Goal: Task Accomplishment & Management: Complete application form

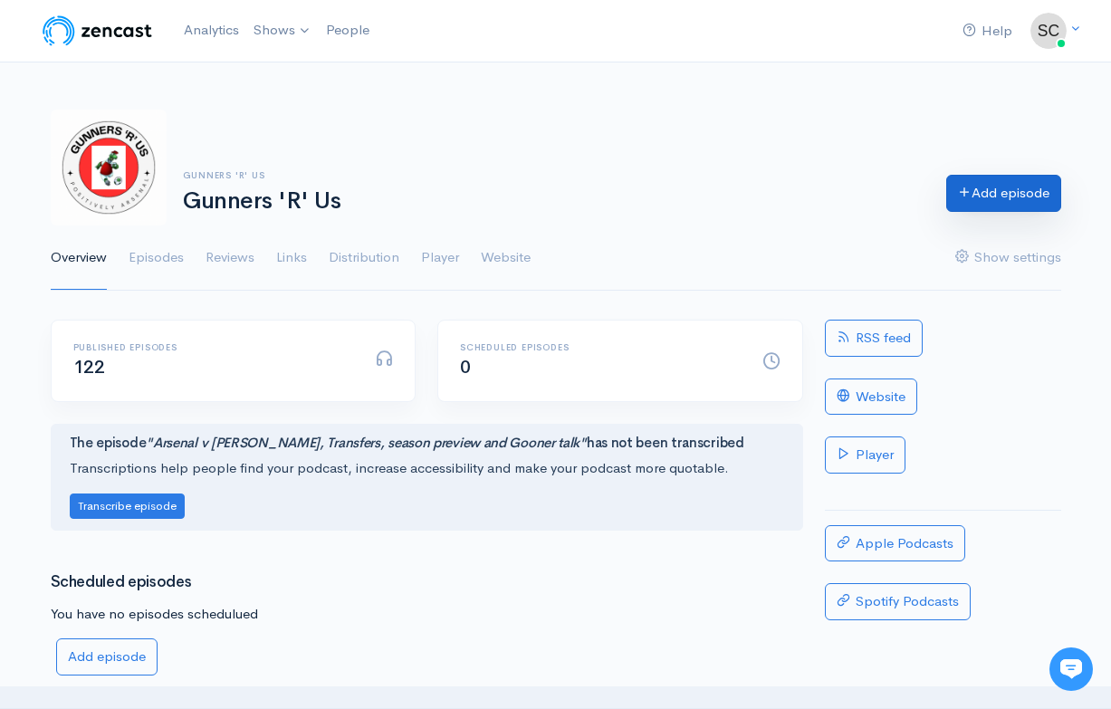
click at [970, 200] on link "Add episode" at bounding box center [1003, 193] width 115 height 37
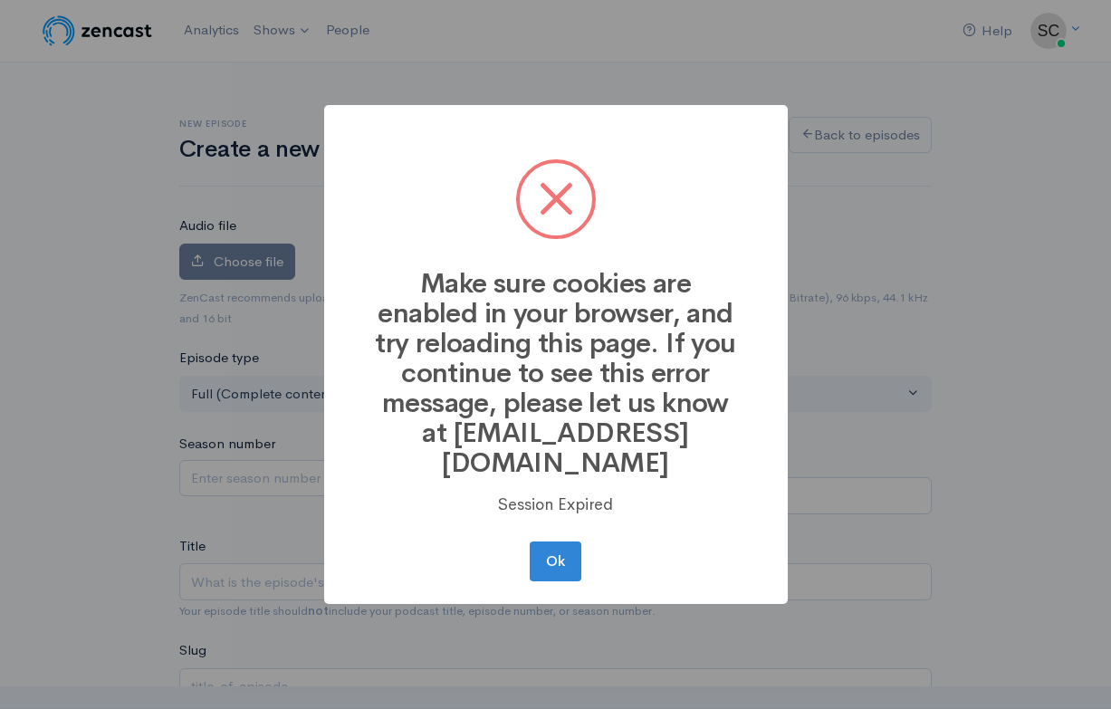
click at [560, 545] on button "Ok" at bounding box center [555, 561] width 51 height 40
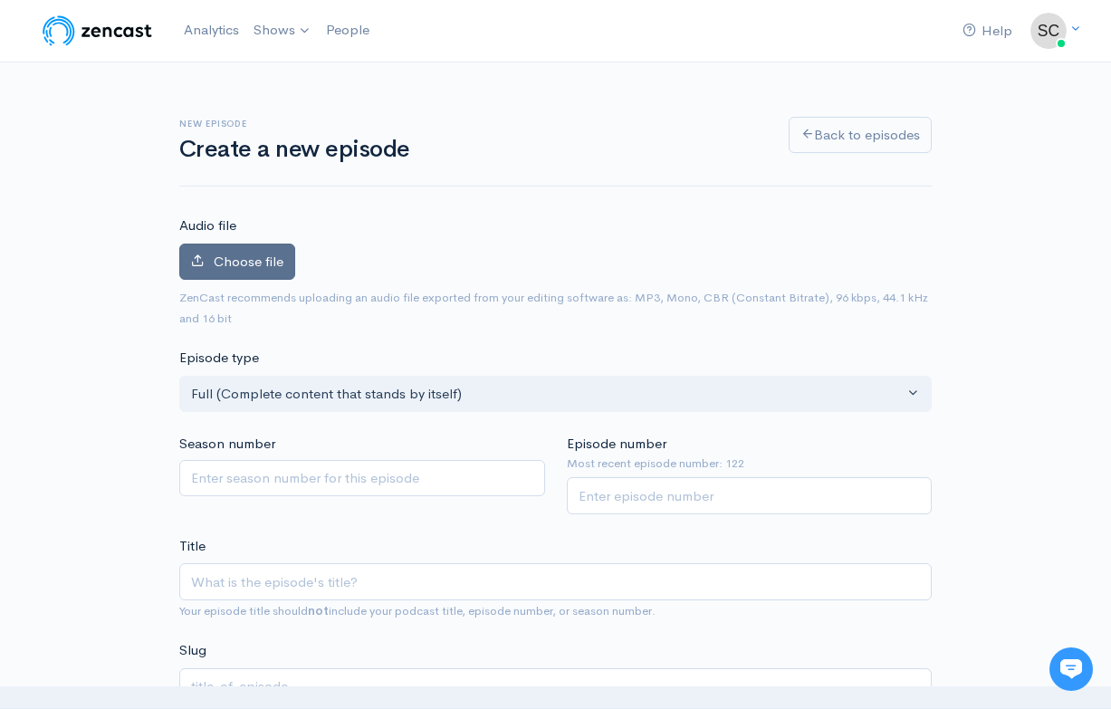
click at [229, 253] on span "Choose file" at bounding box center [249, 261] width 70 height 17
click at [0, 0] on input "Choose file" at bounding box center [0, 0] width 0 height 0
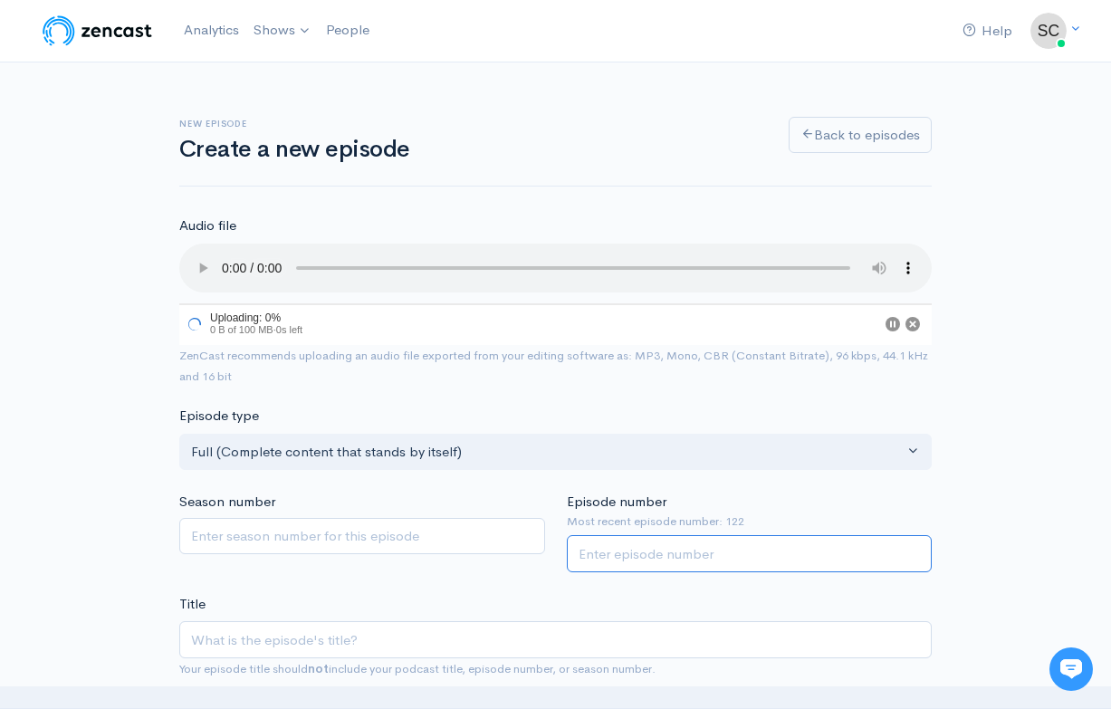
click at [664, 535] on input "Episode number" at bounding box center [750, 553] width 366 height 37
type input "123"
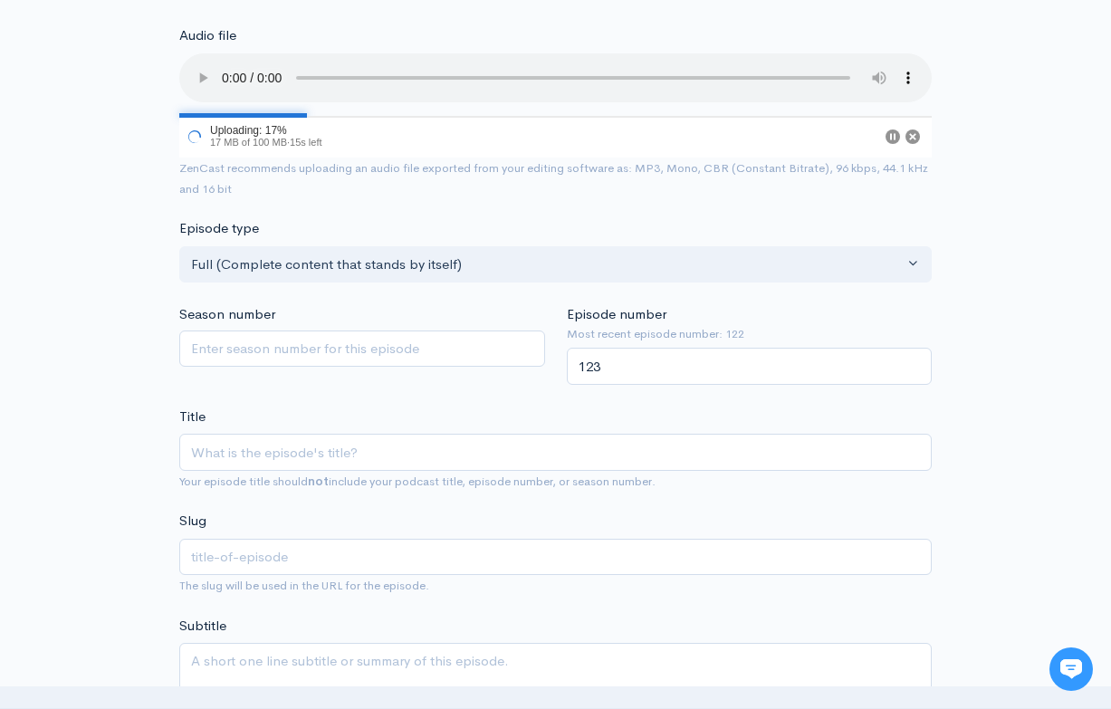
scroll to position [221, 0]
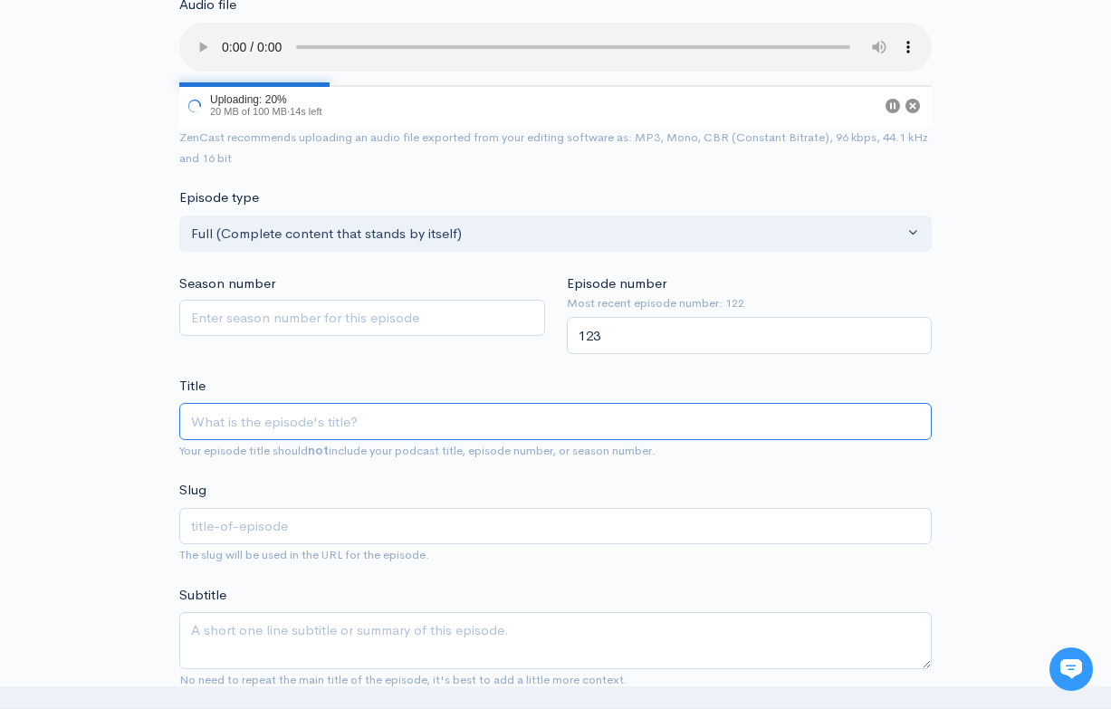
click at [636, 403] on input "Title" at bounding box center [555, 421] width 752 height 37
type input "C"
type input "c"
type input "CA"
type input "ca"
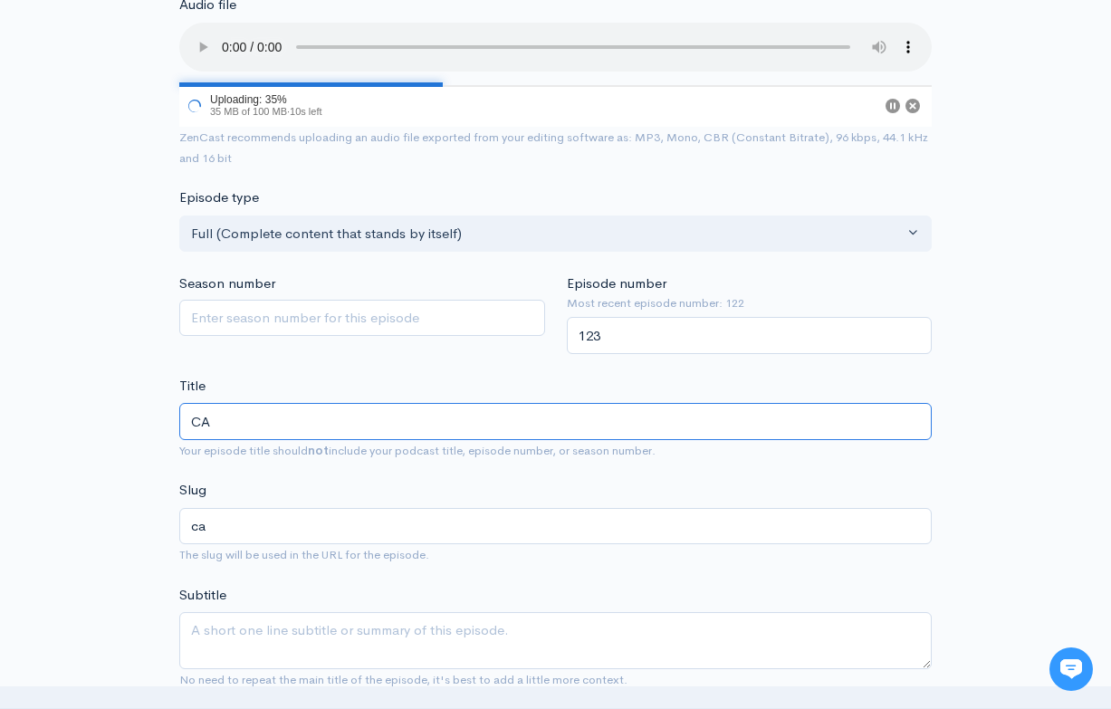
type input "CAU"
type input "cau"
type input "CAUT"
type input "caut"
type input "CAUTI"
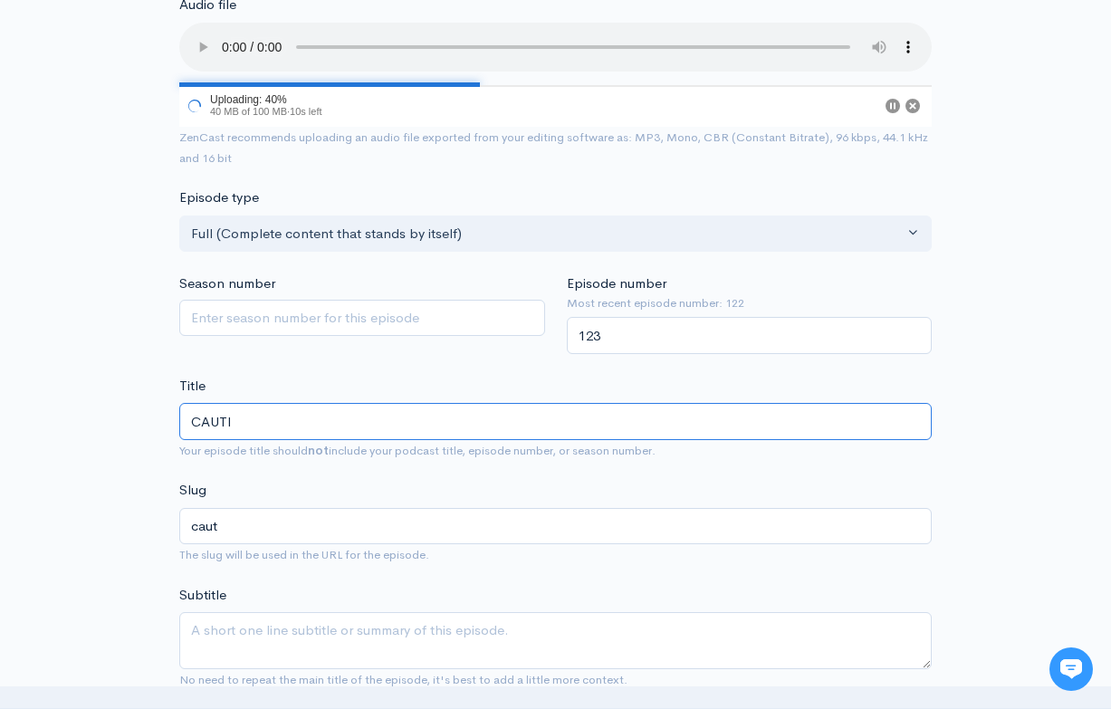
type input "cauti"
type input "CAUTIO"
type input "cautio"
type input "CAUTIOI"
type input "cautioi"
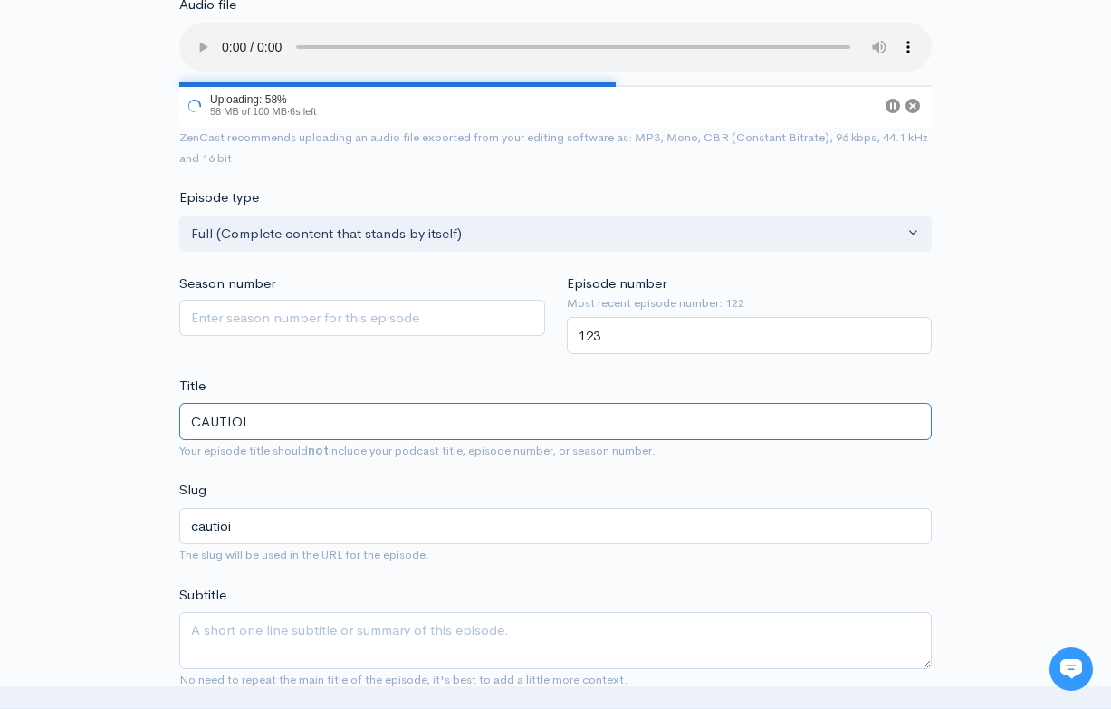
type input "CAUTIO"
type input "cautio"
type input "CAUTIOU"
type input "cautiou"
type input "CAUTIOUS"
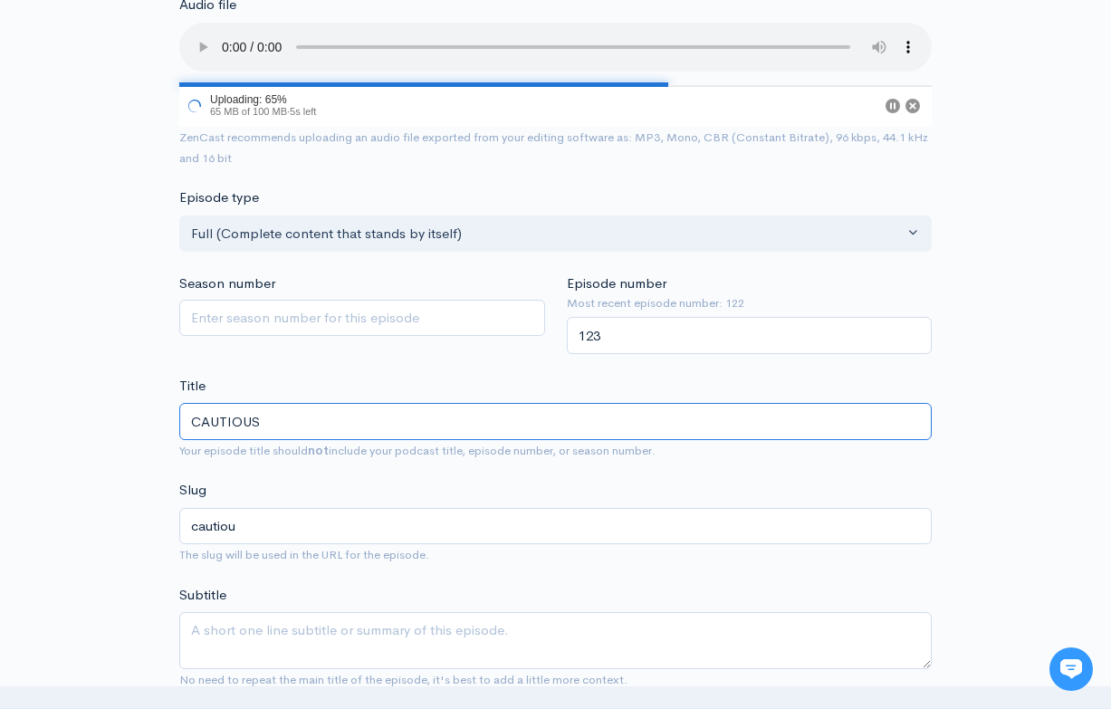
type input "cautious"
type input "CAUTIOU"
type input "cautiou"
type input "CAUTIO"
type input "cautio"
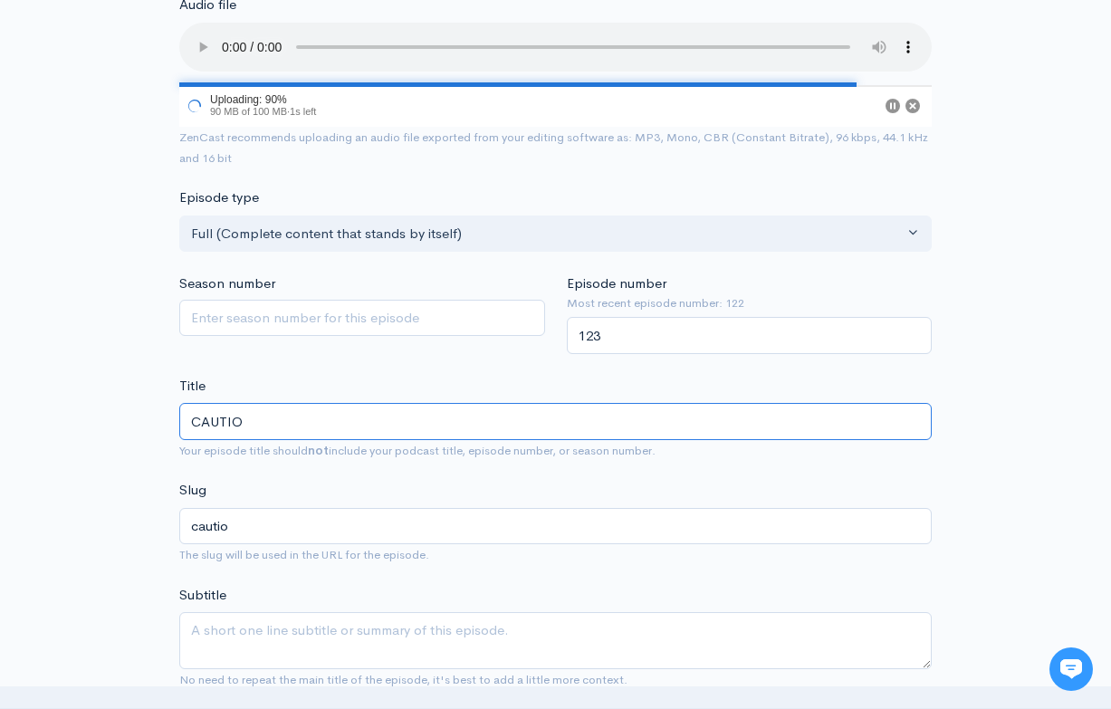
type input "CAUTI"
type input "cauti"
type input "CAUT"
type input "caut"
type input "CAU"
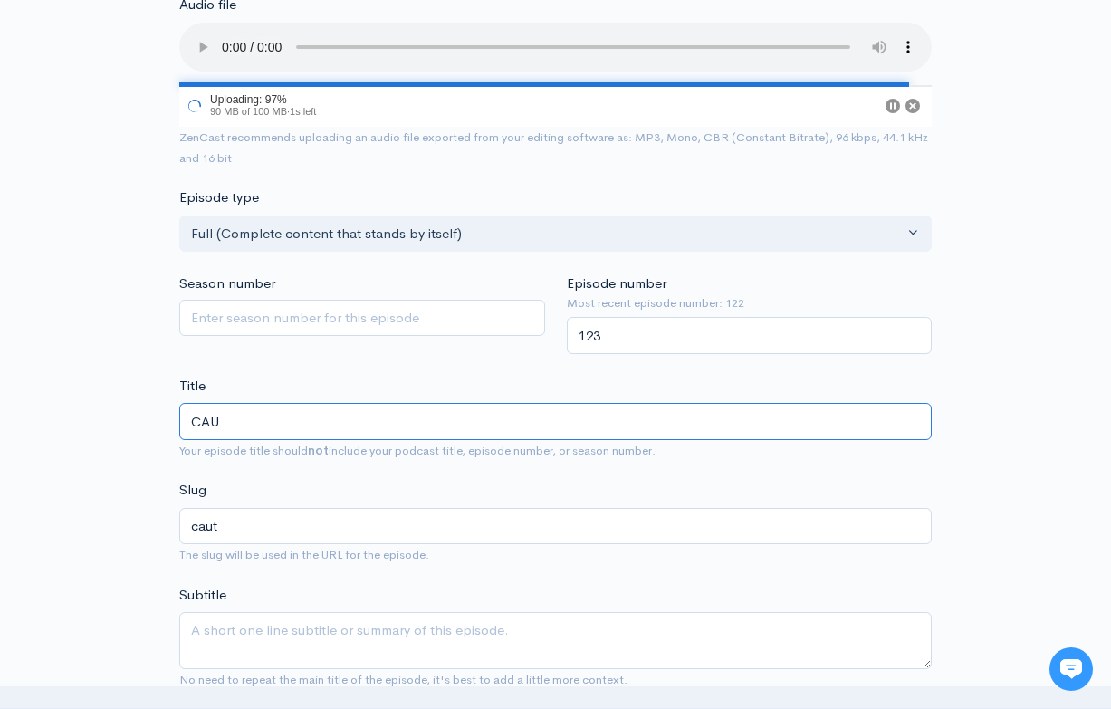
type input "cau"
type input "CA"
type input "ca"
type input "C"
type input "c"
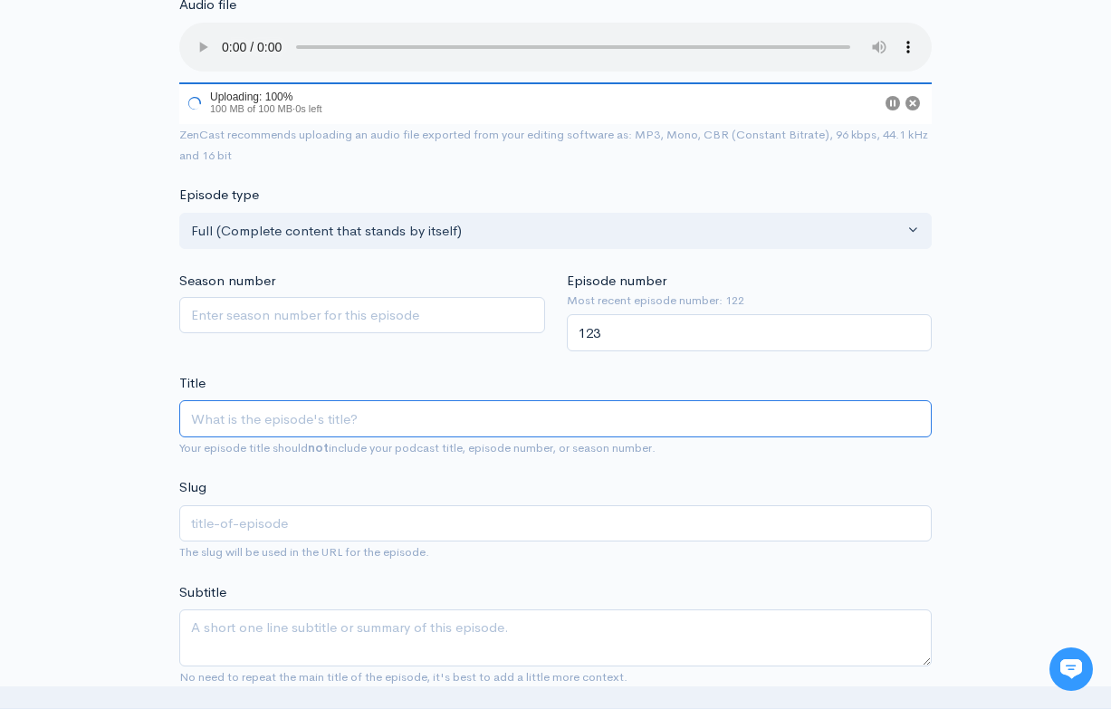
type input "T"
type input "t"
type input "To"
type input "to"
type input "To B"
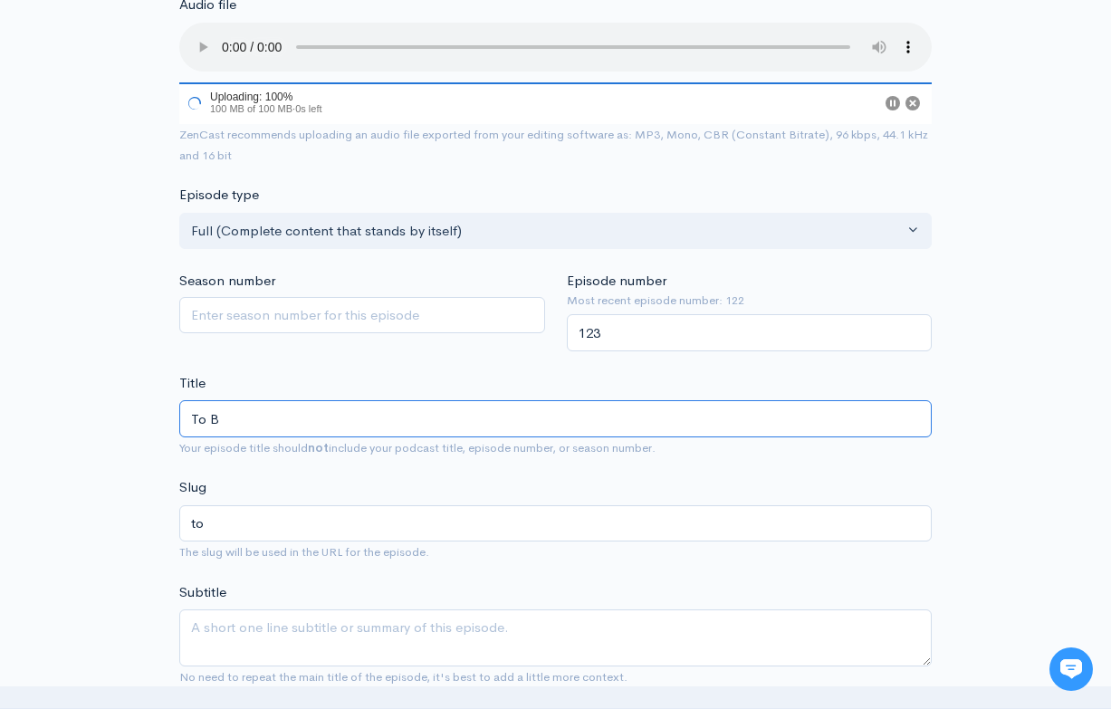
type input "to-b"
type input "To Be"
type input "to-be"
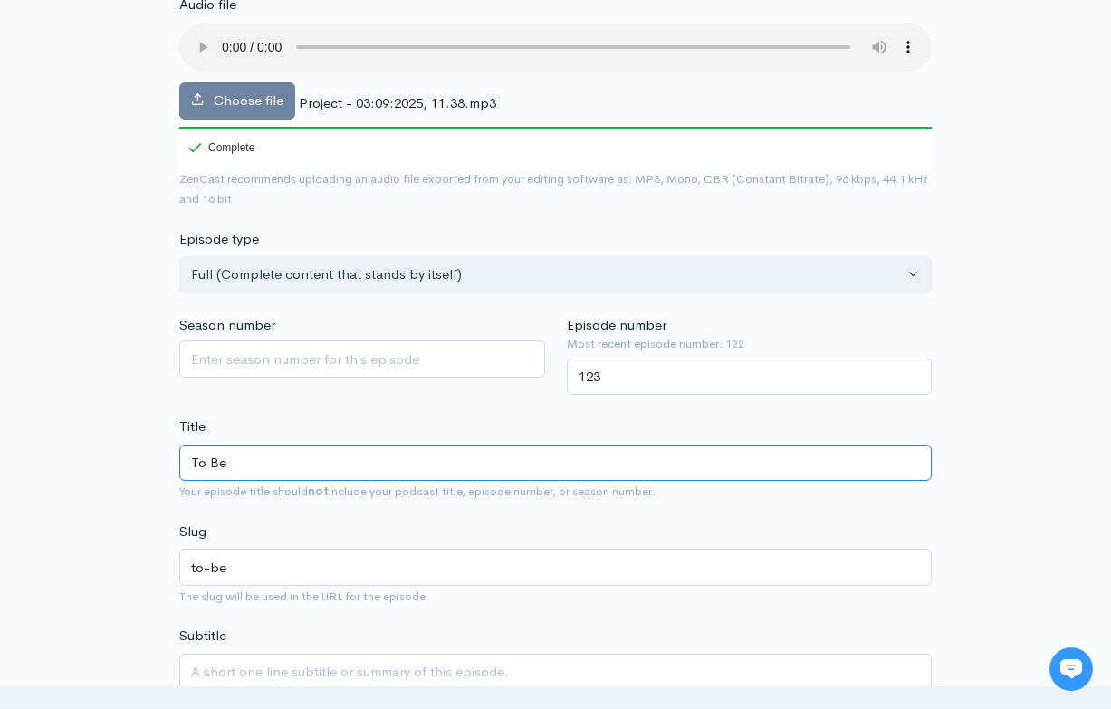
type input "To Be O"
type input "to-be-o"
type input "To Be Or"
type input "to-be-or"
type input "To Be Or N"
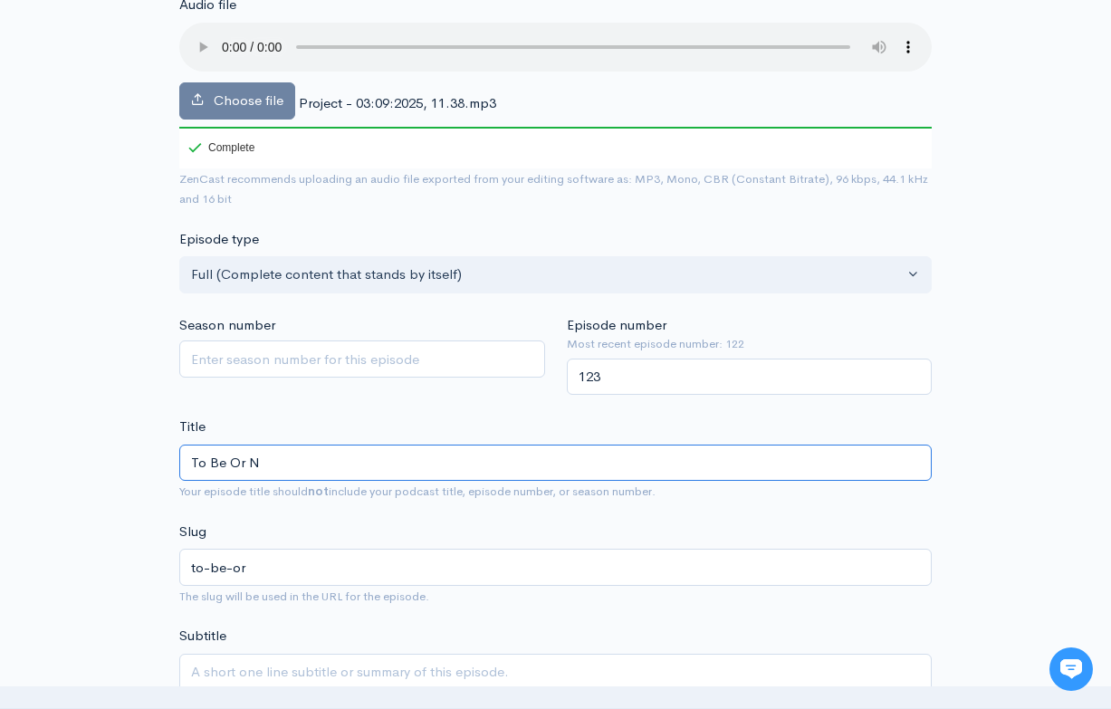
type input "to-be-or-n"
type input "To Be Or No"
type input "to-be-or-no"
type input "To Be Or Not"
type input "to-be-or-not"
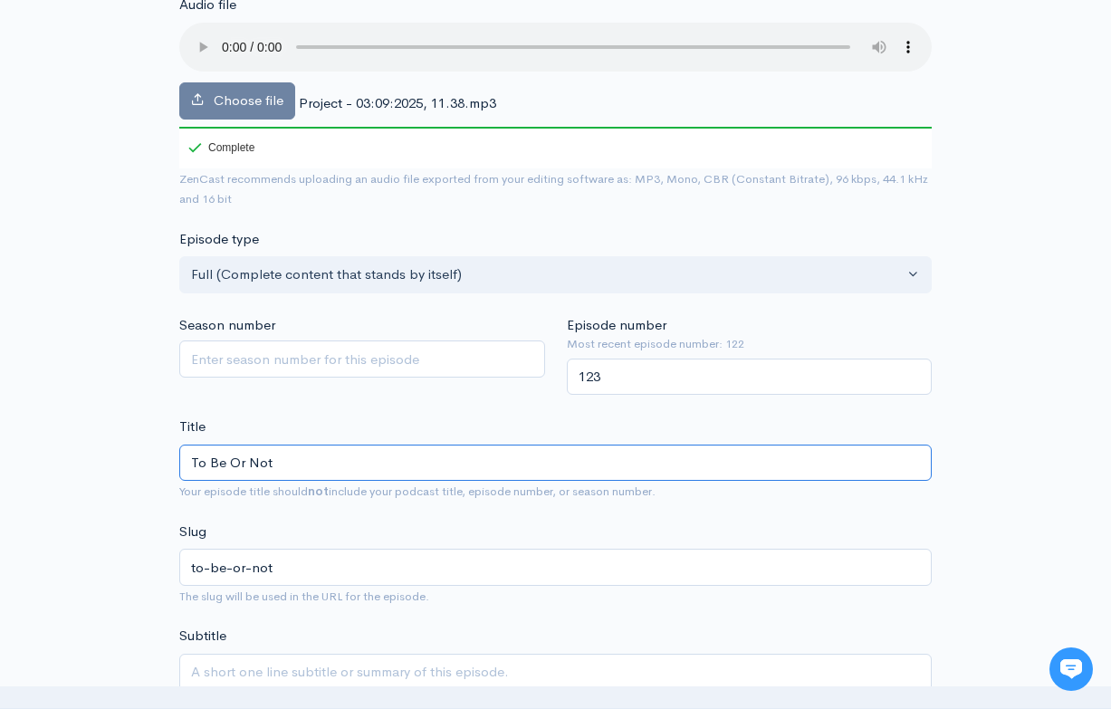
type input "To Be Or Not T"
type input "to-be-or-not-t"
type input "To Be Or Not TO"
type input "to-be-or-not-to"
type input "To Be Or Not T"
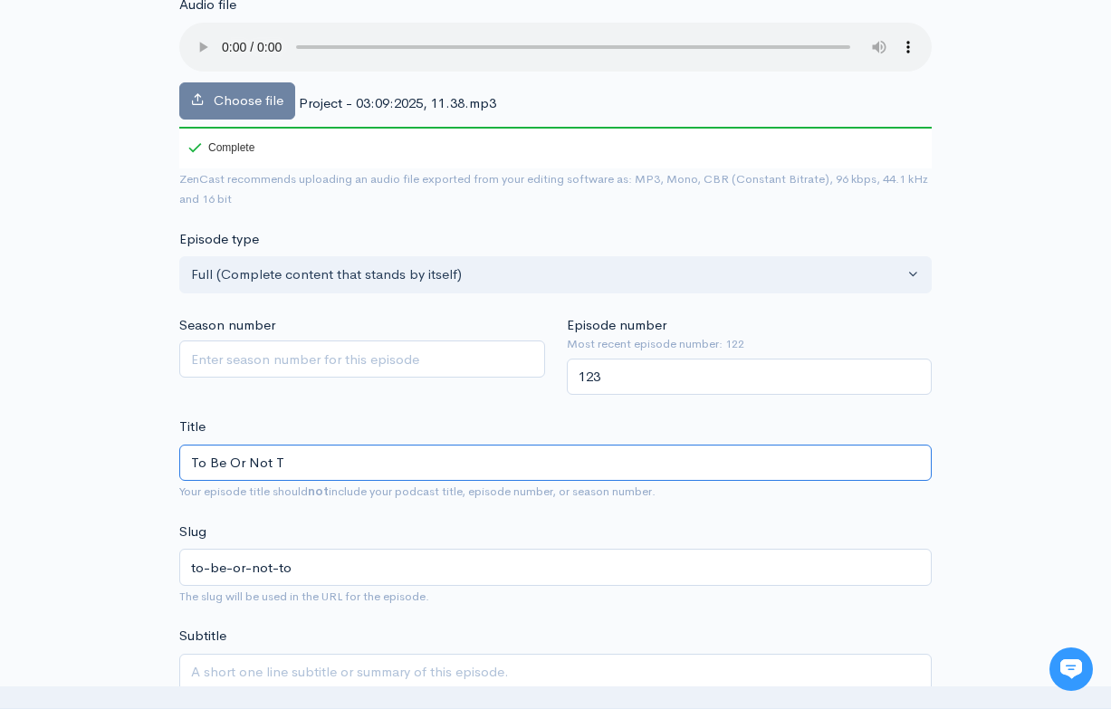
type input "to-be-or-not-t"
type input "To Be Or Not TO"
type input "to-be-or-not-to"
type input "To Be Or Not T"
type input "to-be-or-not-t"
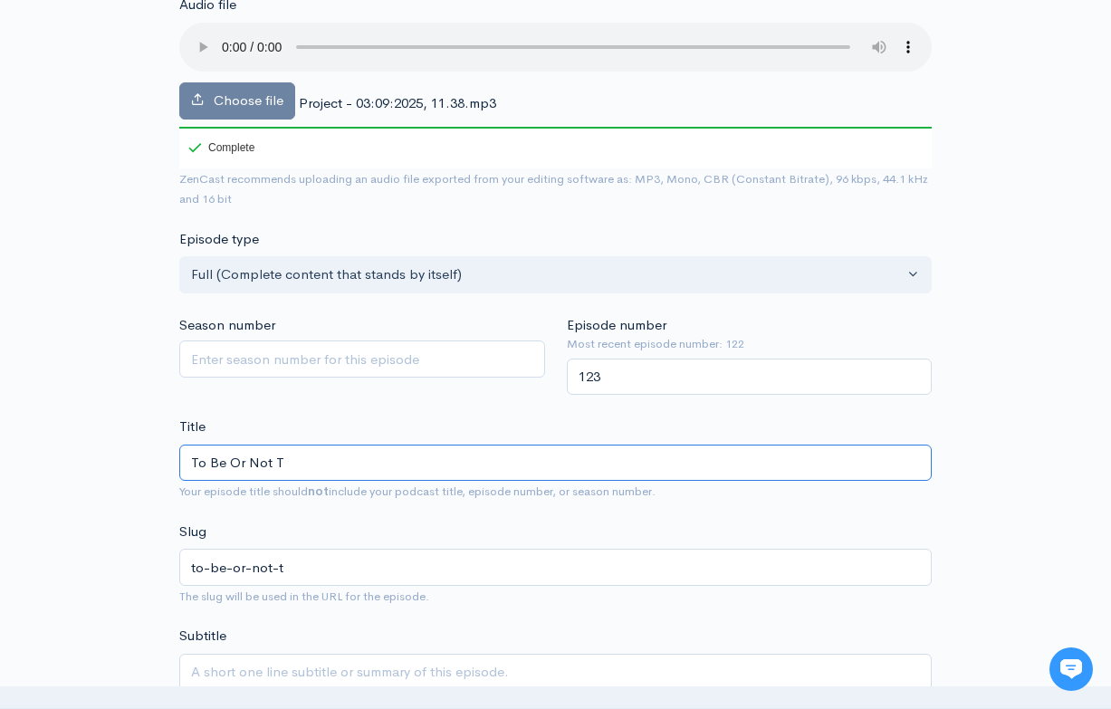
type input "To Be Or Not To"
type input "to-be-or-not-to"
type input "To Be Or Not To B"
type input "to-be-or-not-to-b"
type input "To Be Or Not To Be"
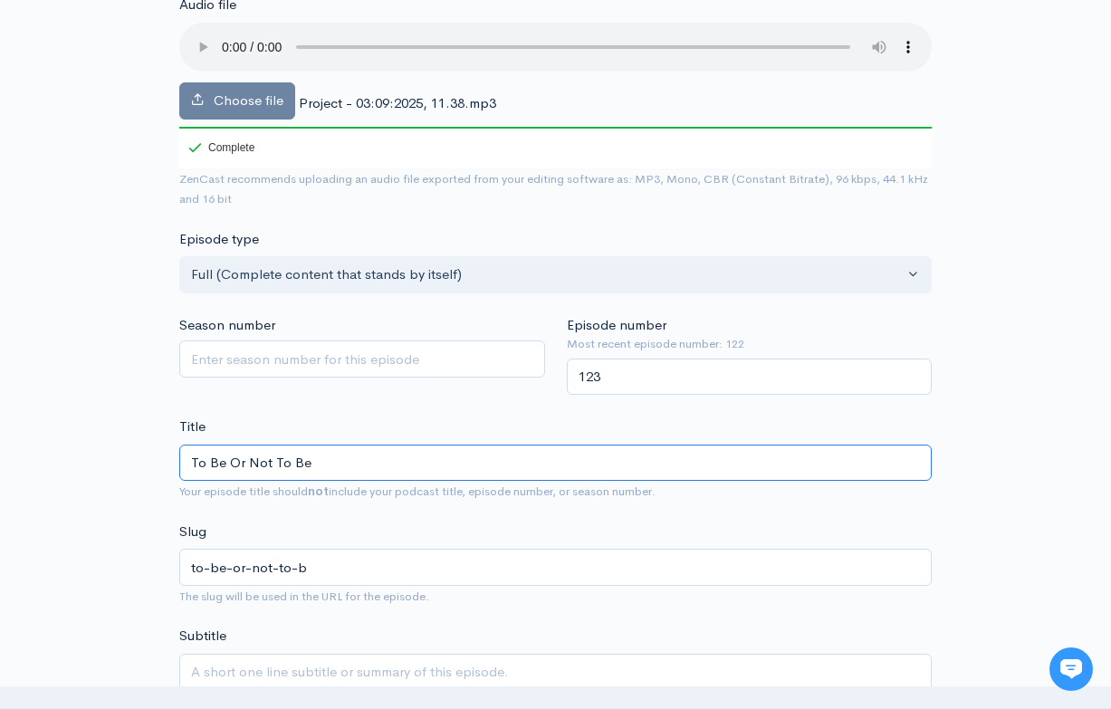
type input "to-be-or-not-to-be"
type input "To Be Or Not To Be C"
type input "to-be-or-not-to-be-c"
type input "To Be Or Not To Be Ca"
type input "to-be-or-not-to-be-ca"
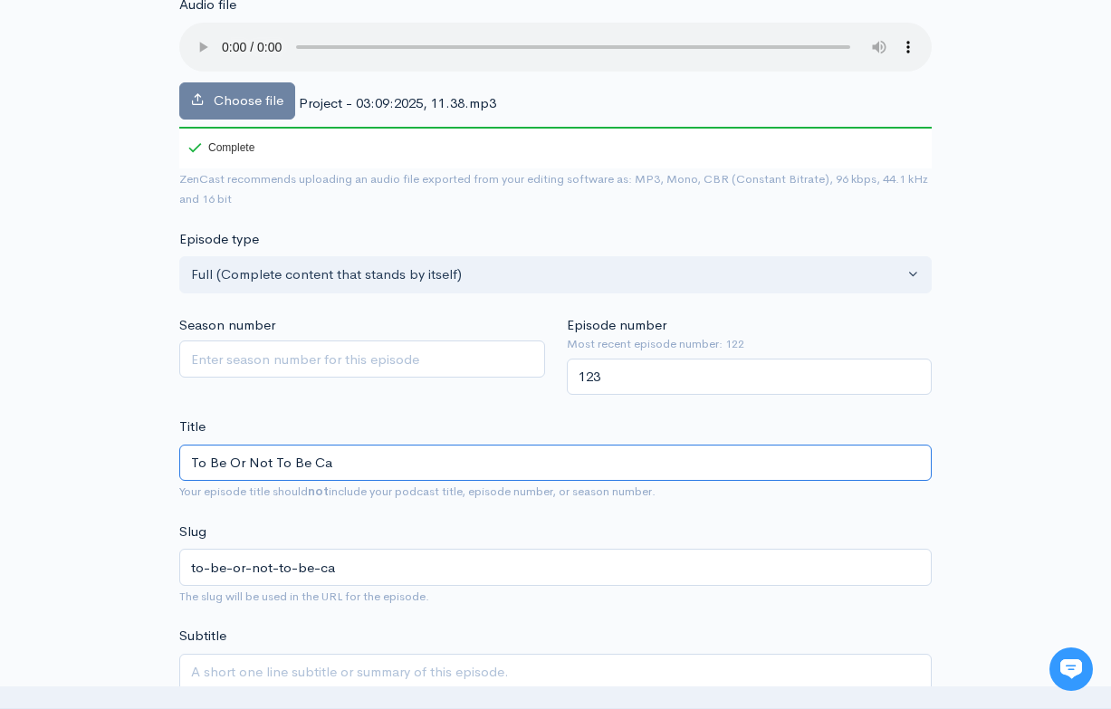
type input "To Be Or Not To Be Cau"
type input "to-be-or-not-to-be-cau"
type input "To Be Or Not To Be Caut"
type input "to-be-or-not-to-be-caut"
type input "To Be Or Not To Be Cauti"
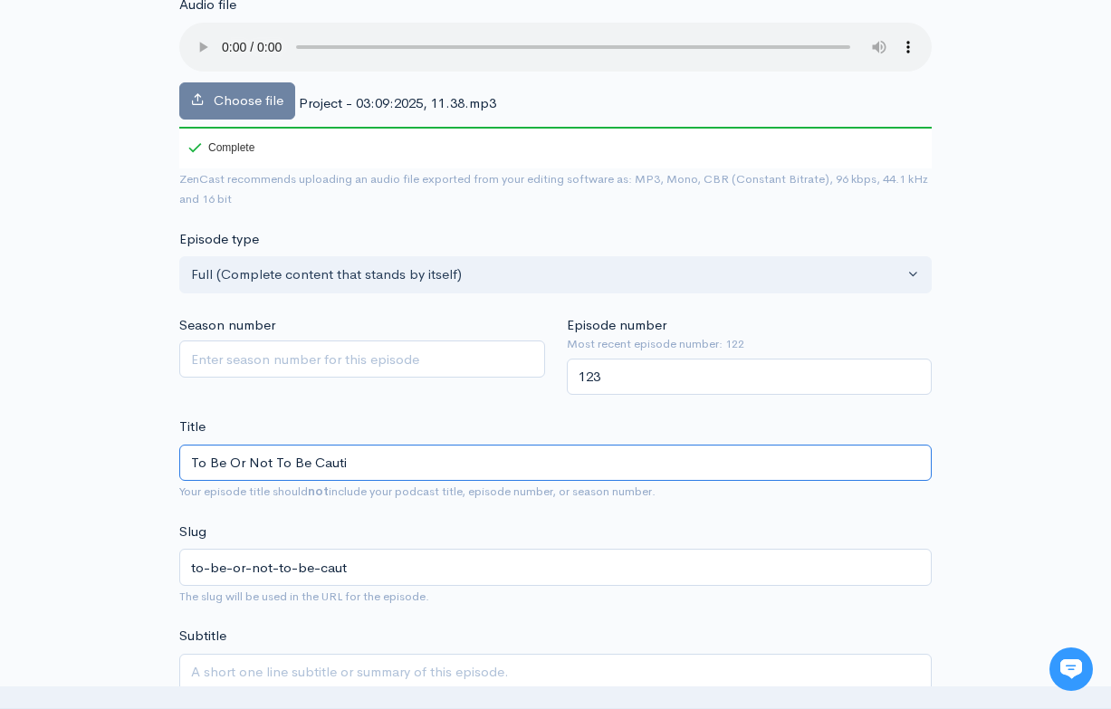
type input "to-be-or-not-to-be-cauti"
type input "To Be Or Not To Be Cautio"
type input "to-be-or-not-to-be-cautio"
type input "To Be Or Not To Be Cautiou"
type input "to-be-or-not-to-be-cautiou"
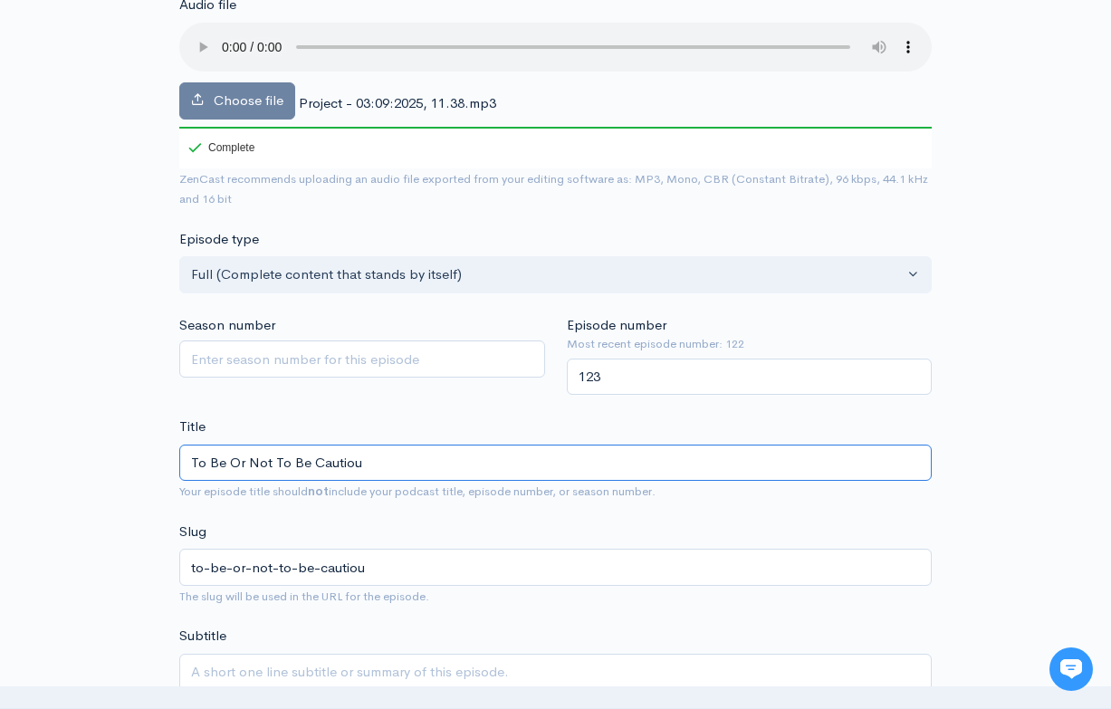
type input "To Be Or Not To Be Cautious"
type input "to-be-or-not-to-be-cautious"
type input "To Be Or Not To Be Cautious"
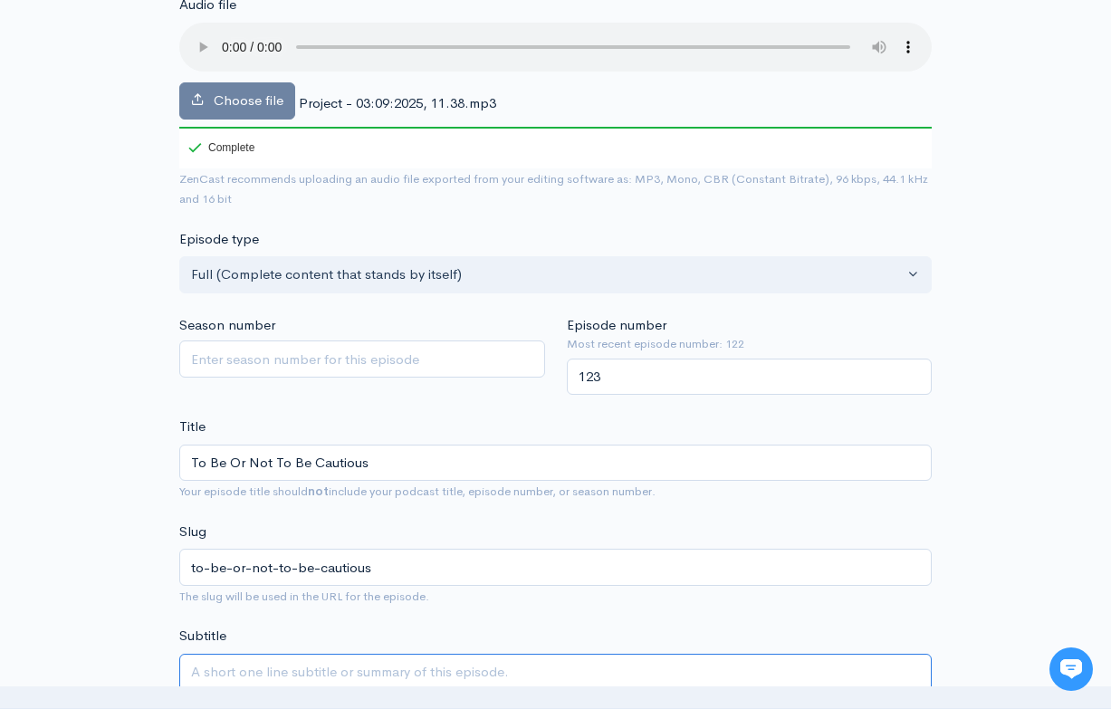
click at [565, 664] on textarea "Subtitle" at bounding box center [555, 682] width 752 height 57
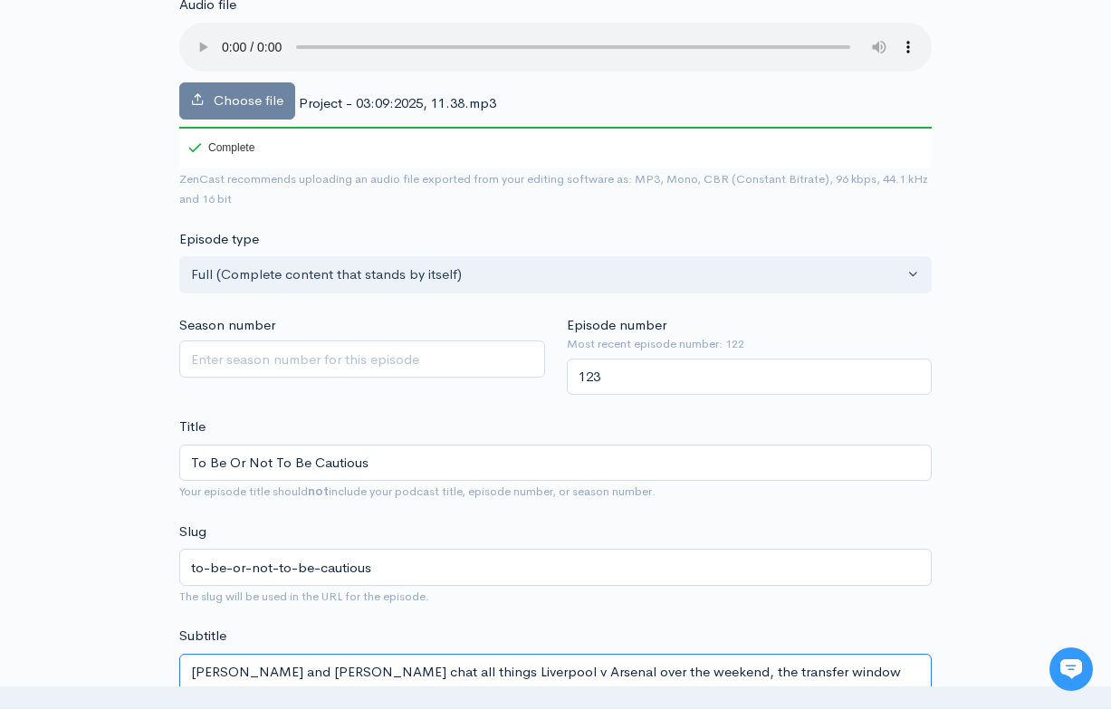
type textarea "[PERSON_NAME] and [PERSON_NAME] chat all things Liverpool v Arsenal over the we…"
click at [219, 36] on audio at bounding box center [555, 47] width 752 height 49
click at [226, 35] on audio at bounding box center [555, 47] width 752 height 49
drag, startPoint x: 192, startPoint y: 640, endPoint x: 309, endPoint y: 674, distance: 121.5
click at [309, 674] on textarea "[PERSON_NAME] and [PERSON_NAME] chat all things Liverpool v Arsenal over the we…" at bounding box center [555, 682] width 752 height 57
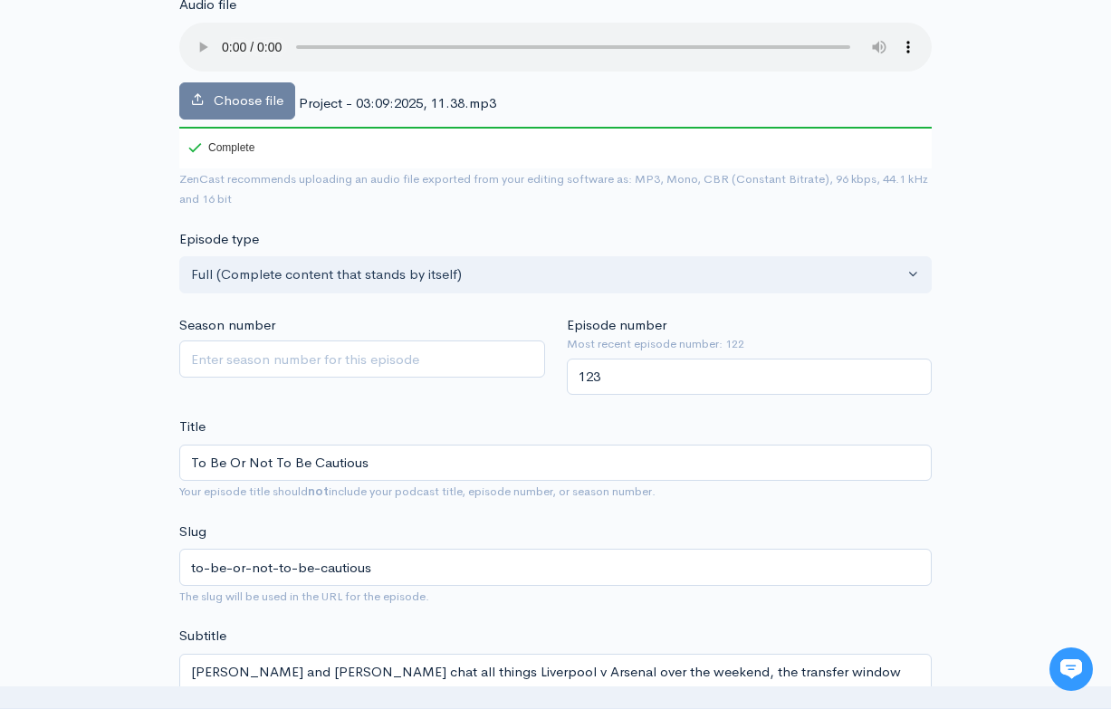
click at [435, 521] on div "Slug to-be-or-not-to-be-cautious The slug will be used in the URL for the episo…" at bounding box center [555, 563] width 752 height 85
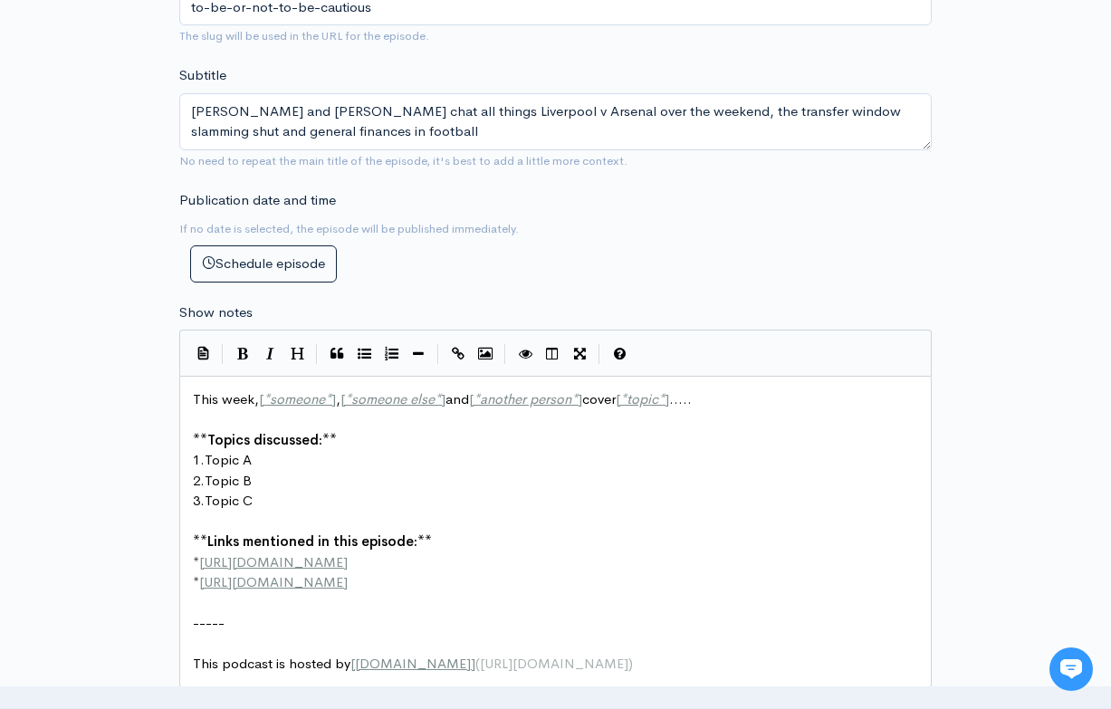
scroll to position [817, 0]
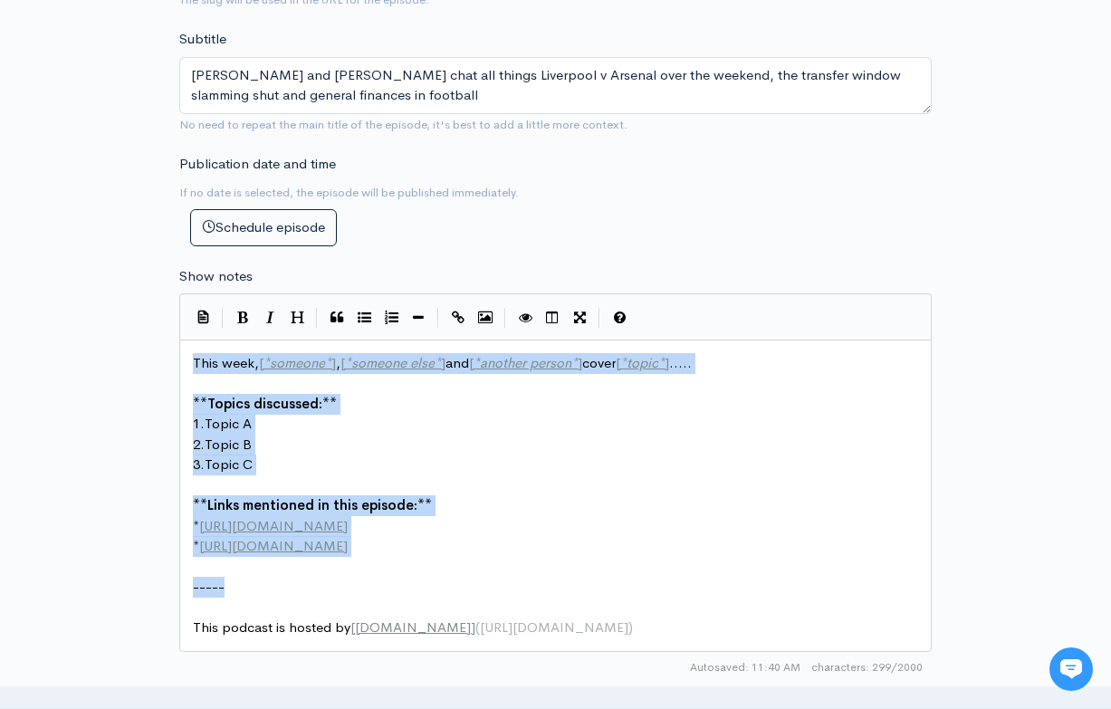
drag, startPoint x: 188, startPoint y: 330, endPoint x: 272, endPoint y: 543, distance: 229.6
click at [272, 543] on div "xxxxxxxxxx This week, [ * someone * ] , [ * someone else * ] and [ * another pe…" at bounding box center [555, 495] width 752 height 312
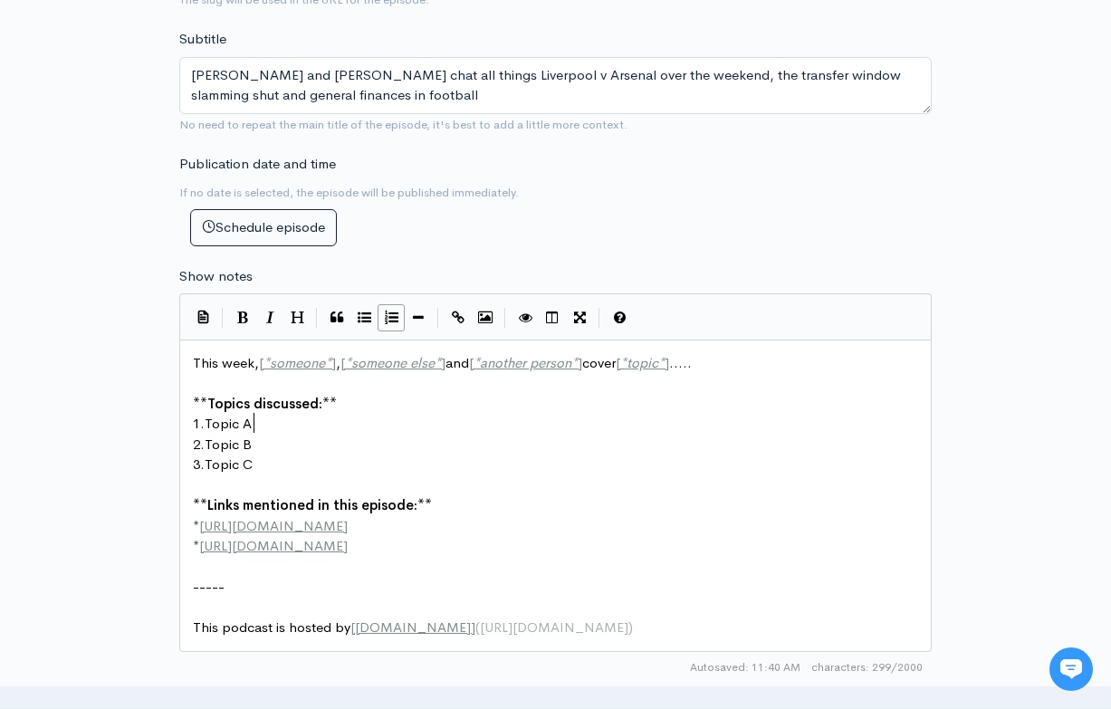
click at [368, 414] on pre "1. Topic A" at bounding box center [555, 424] width 732 height 21
click at [203, 354] on span "This week, [ * someone * ] , [ * someone else * ] and [ * another person * ] co…" at bounding box center [442, 362] width 499 height 17
type textarea "This"
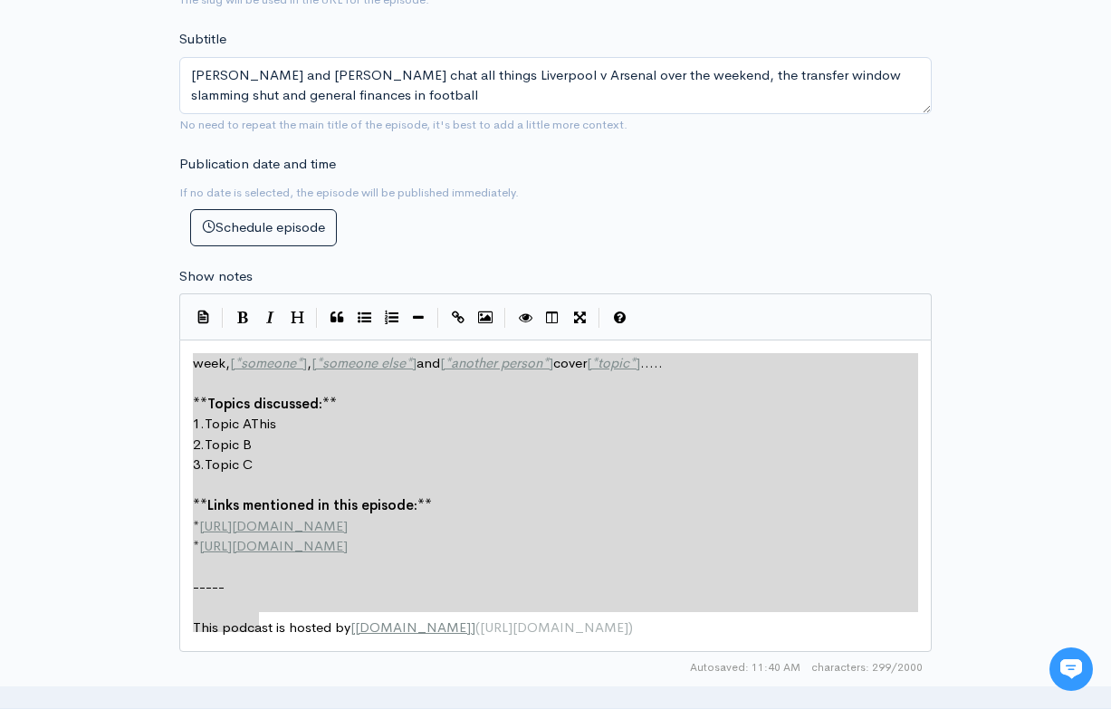
type textarea "week, [*someone*], [*someone else*] and [*another person*] cover [*topic*].....…"
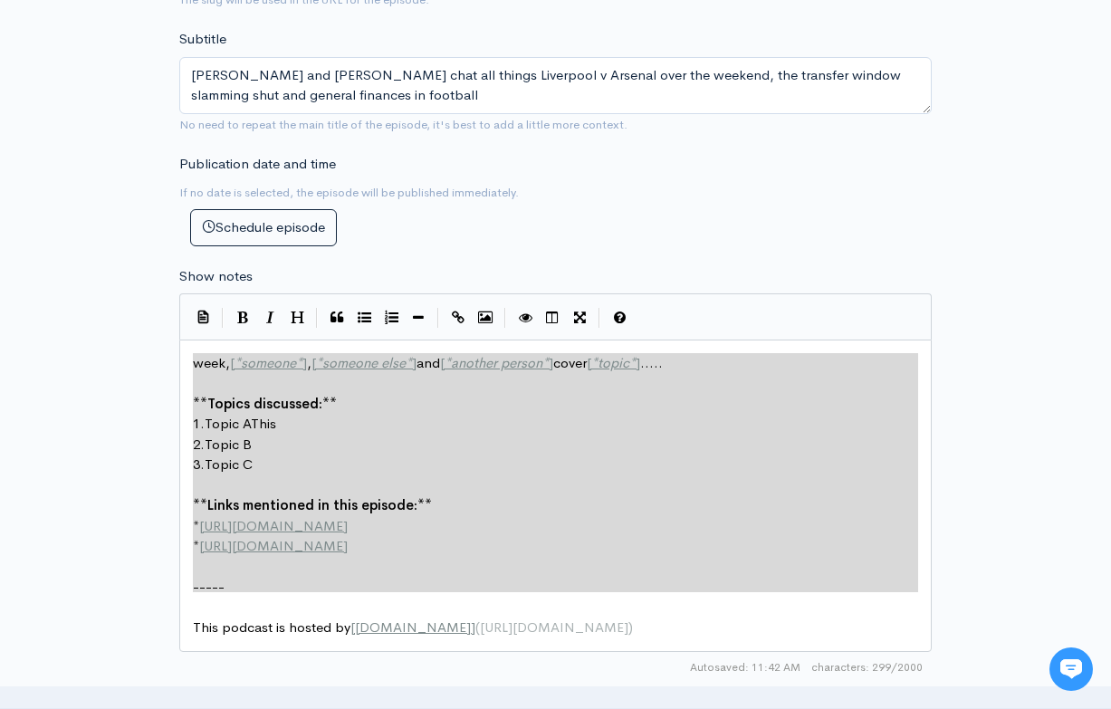
drag, startPoint x: 194, startPoint y: 333, endPoint x: 260, endPoint y: 578, distance: 254.1
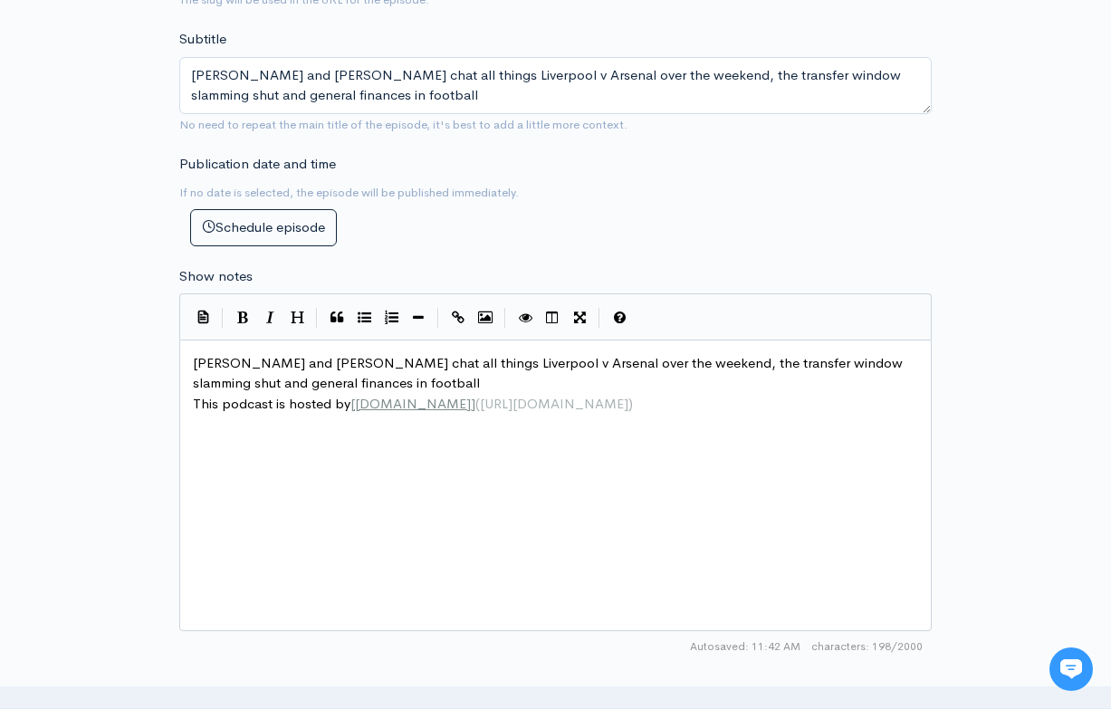
click at [513, 395] on span "[URL][DOMAIN_NAME]" at bounding box center [554, 403] width 148 height 17
click at [462, 358] on pre "[PERSON_NAME] and [PERSON_NAME] chat all things Liverpool v Arsenal over the we…" at bounding box center [555, 373] width 732 height 41
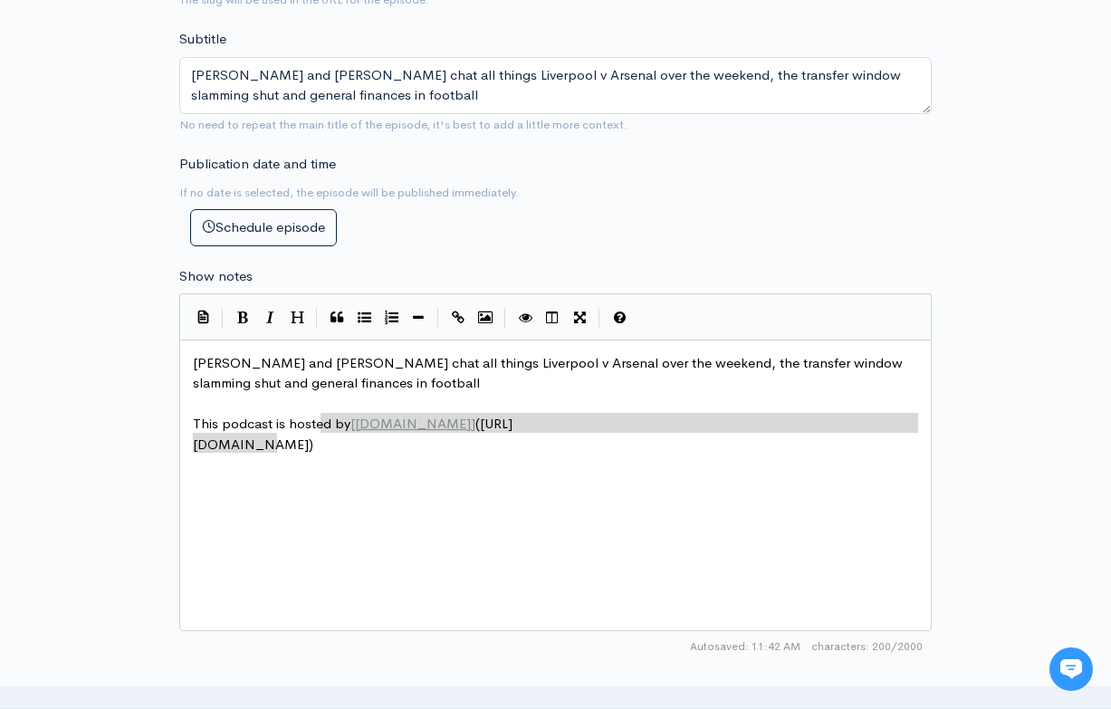
type textarea "[DOMAIN_NAME]]([URL] [DOMAIN_NAME])"
drag, startPoint x: 284, startPoint y: 416, endPoint x: 326, endPoint y: 394, distance: 47.4
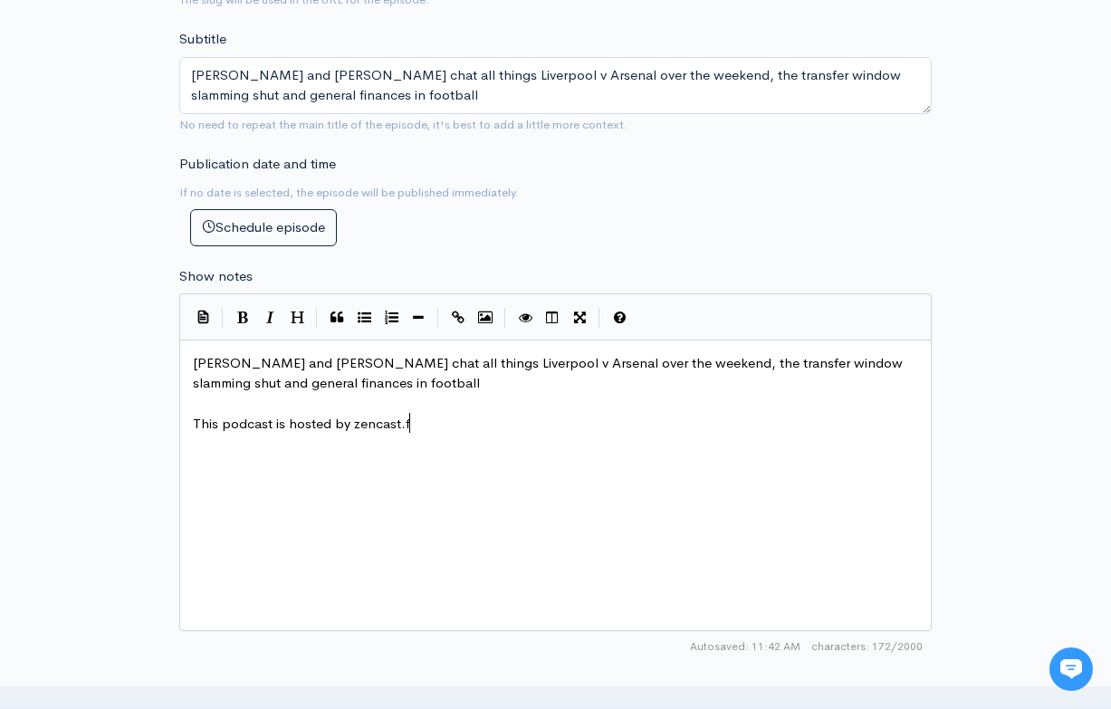
type textarea "zencast.f m"
type textarea "m"
type textarea "SEATGEEK opro"
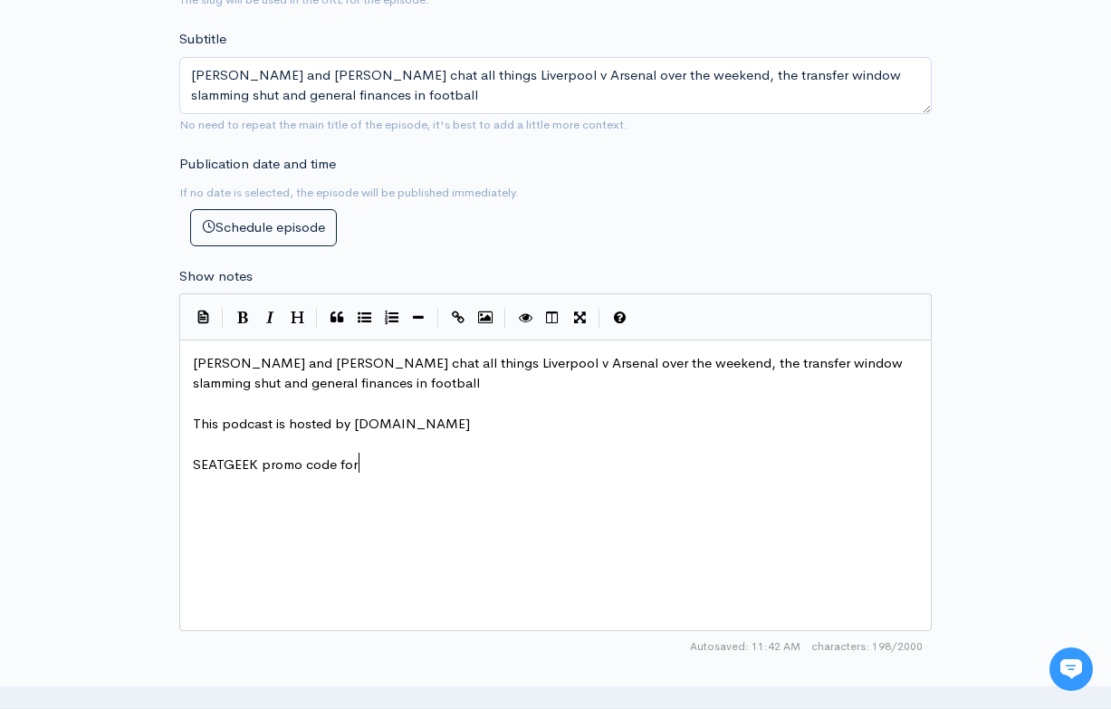
scroll to position [9, 97]
type textarea "promo code for $20 off your first purchase - TBAWRESTLING"
type textarea "H"
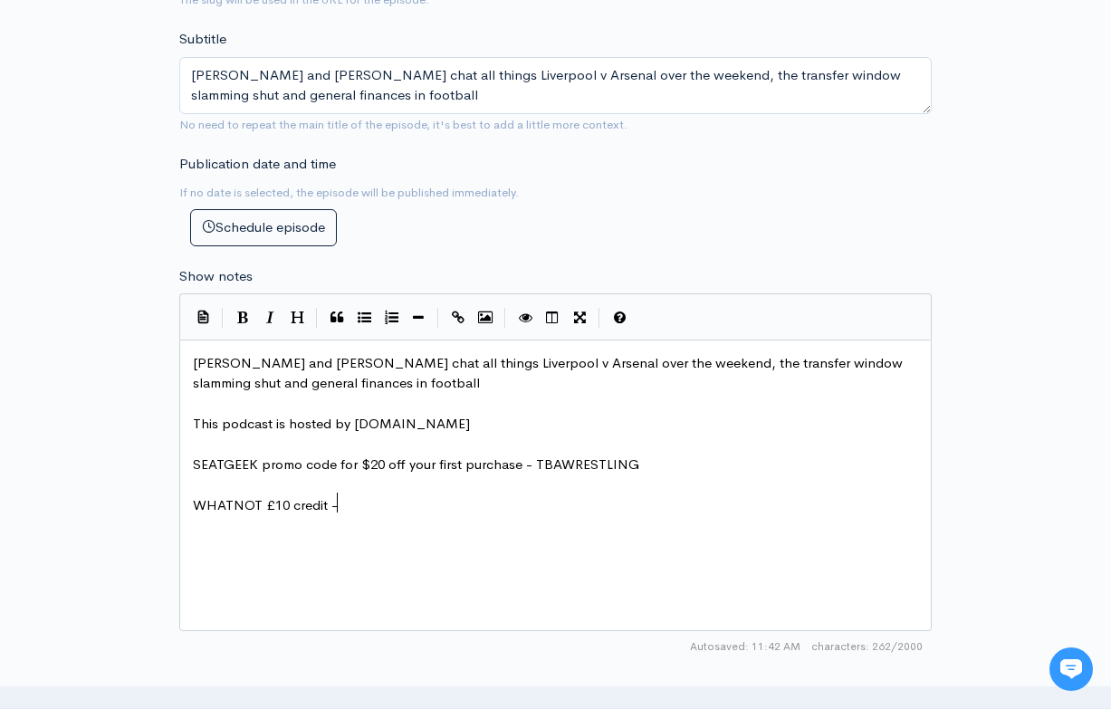
type textarea "WHATNOT £10 credit -"
paste textarea "p"
type textarea "pe"
type textarea "Peppercron"
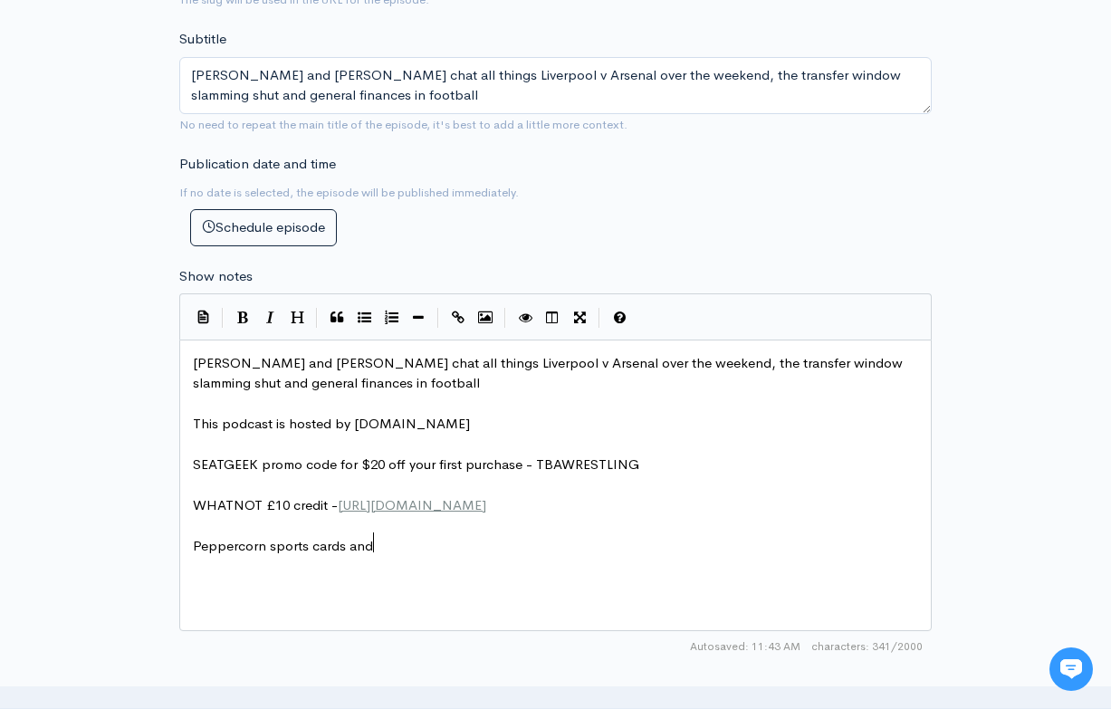
type textarea "orn sports cards and tb"
type textarea "TBAwrestling ON"
type textarea "on yoyuu"
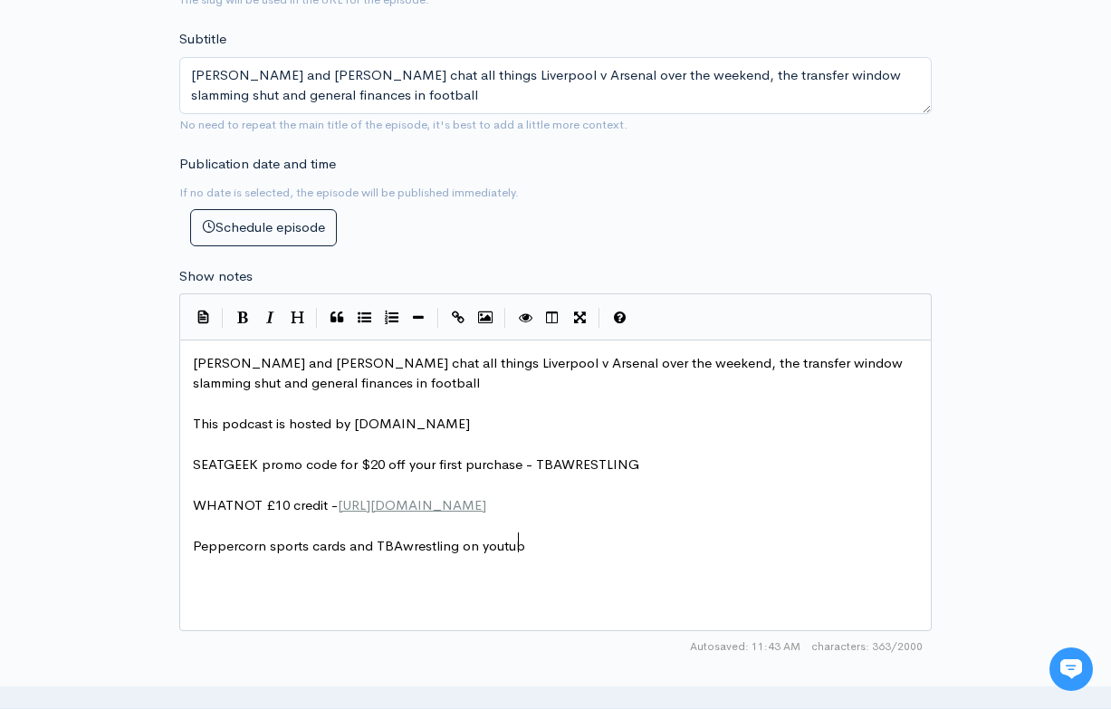
scroll to position [9, 35]
type textarea "utube"
click at [463, 184] on div "Publication date and time If no date is selected, the episode will be published…" at bounding box center [361, 200] width 387 height 92
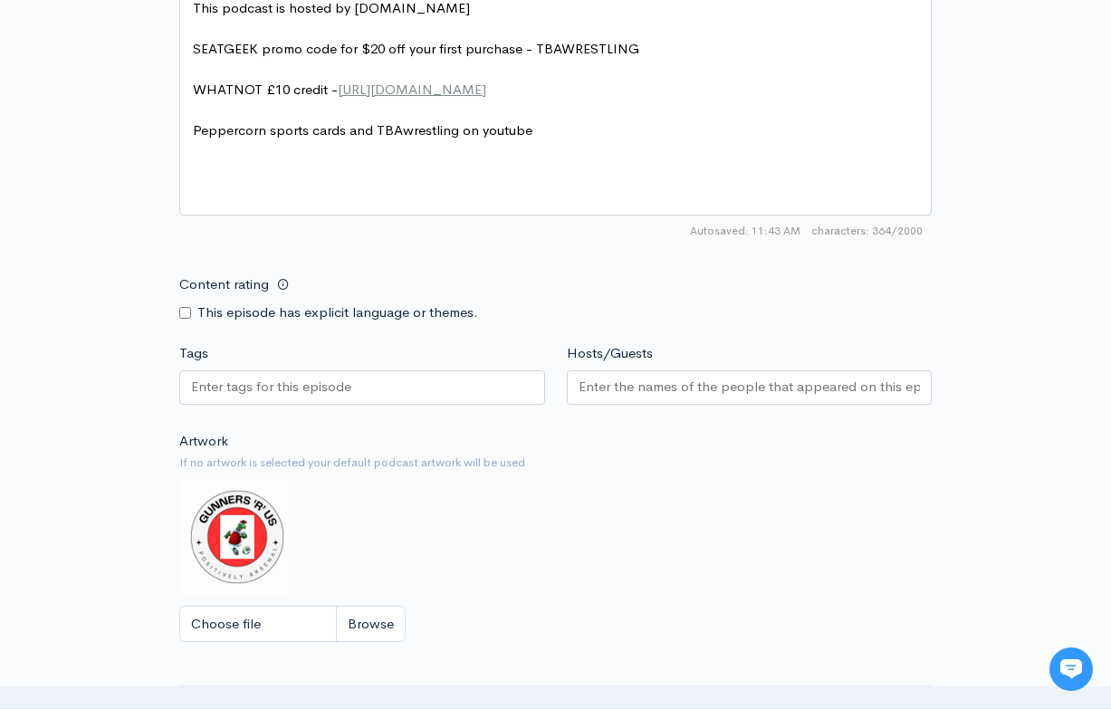
scroll to position [1245, 0]
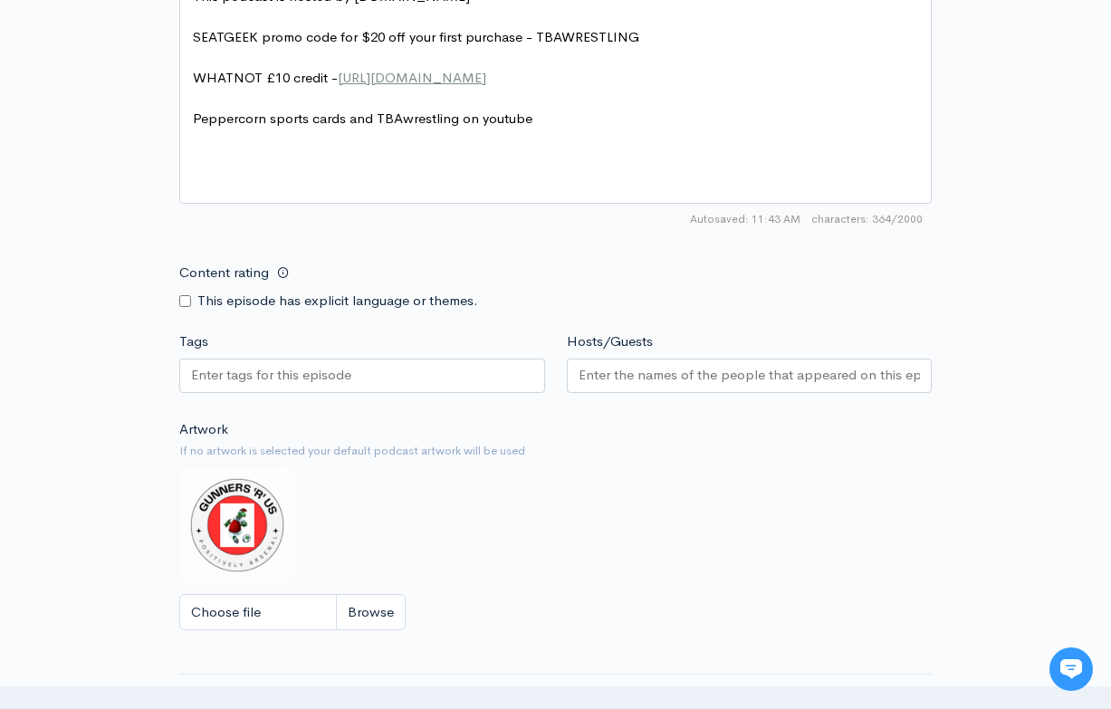
click at [400, 358] on div at bounding box center [362, 375] width 366 height 34
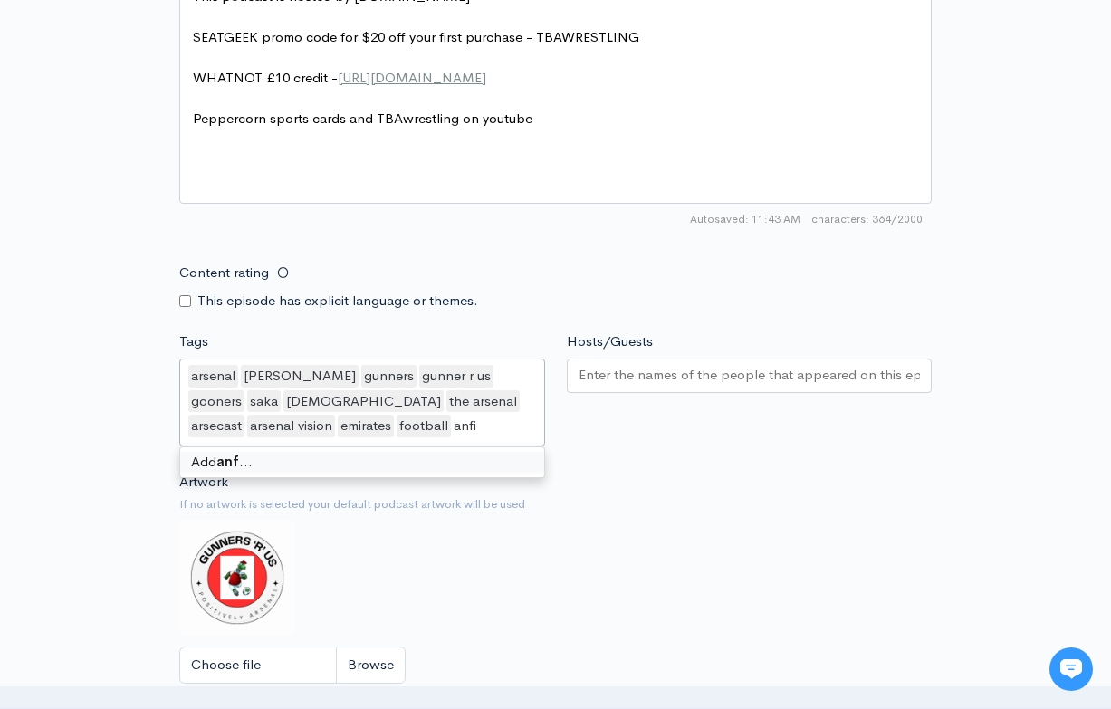
scroll to position [0, 0]
type input "anfield"
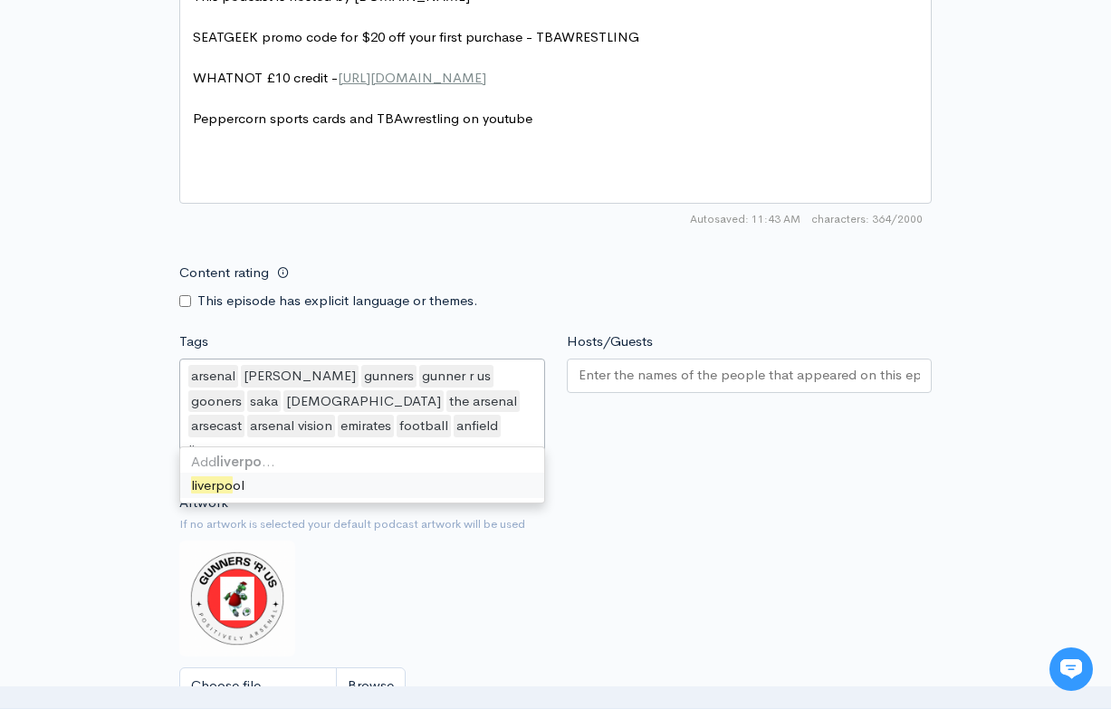
type input "[GEOGRAPHIC_DATA]"
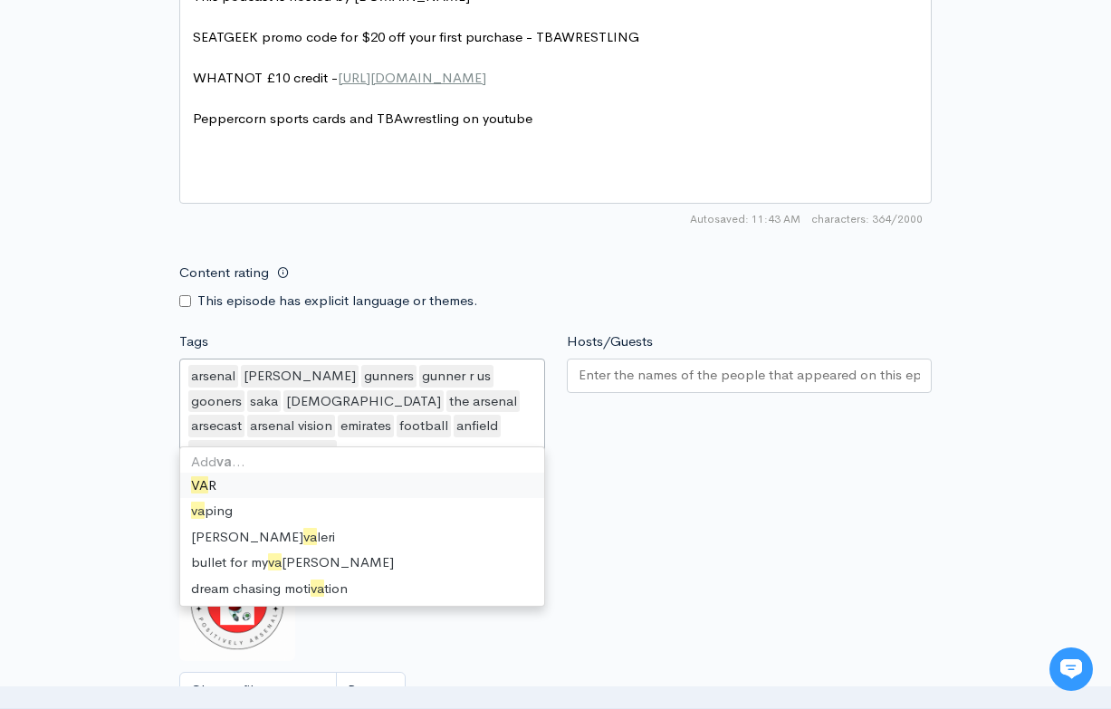
type input "var"
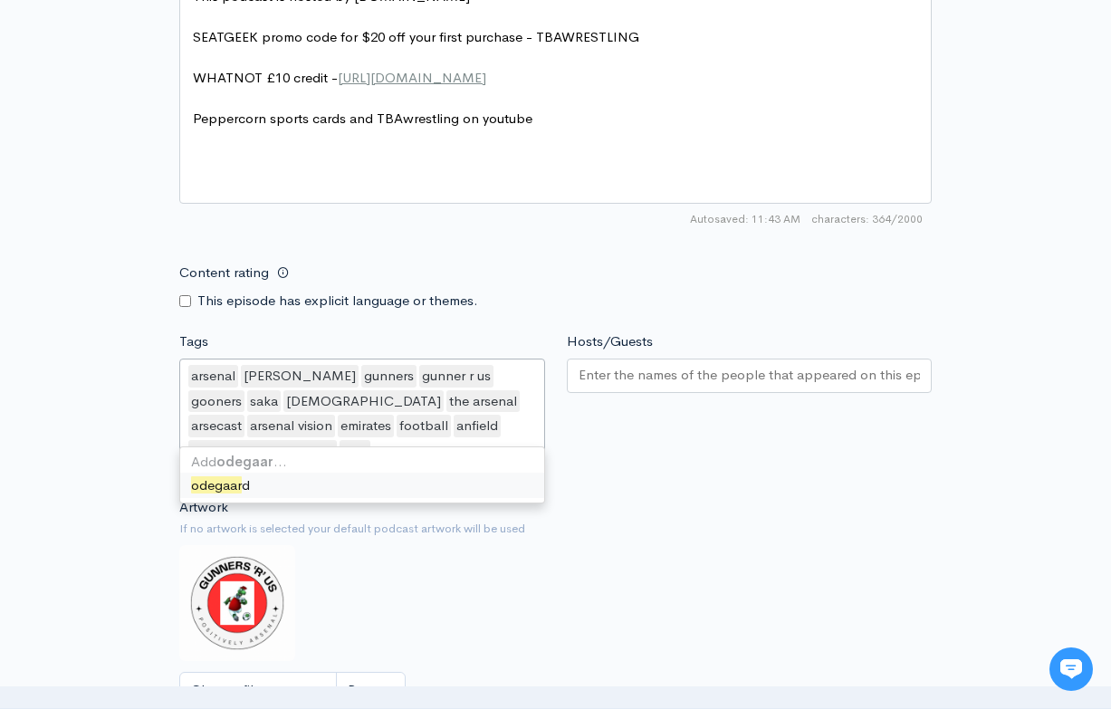
type input "[PERSON_NAME]"
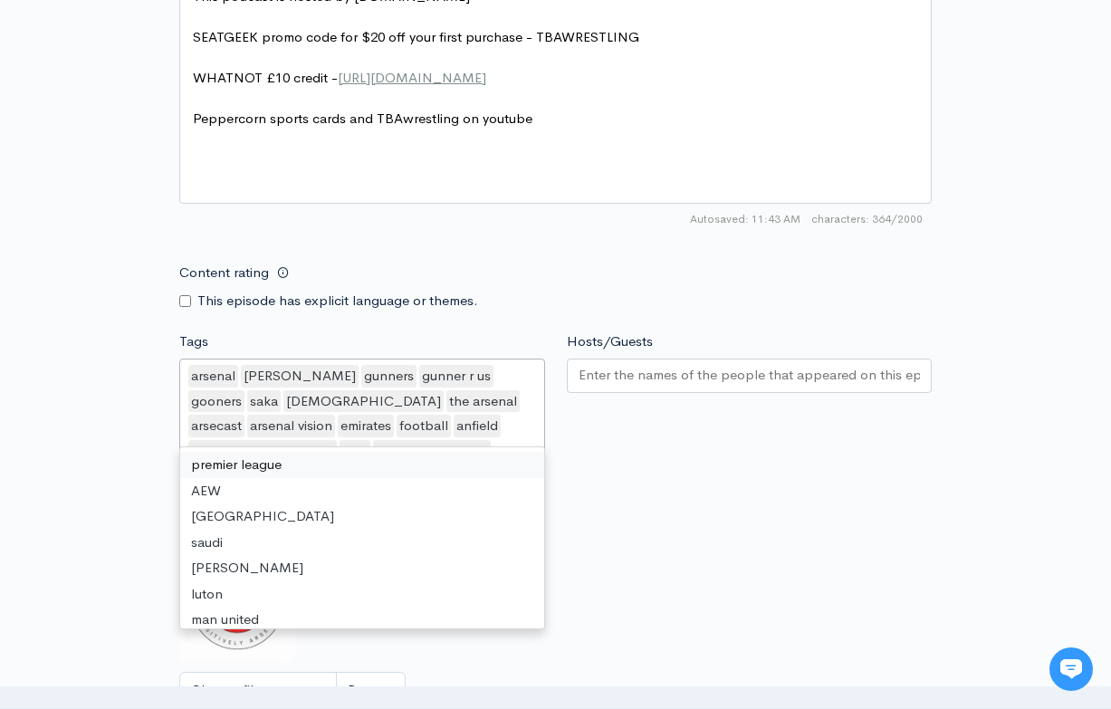
scroll to position [8902, 0]
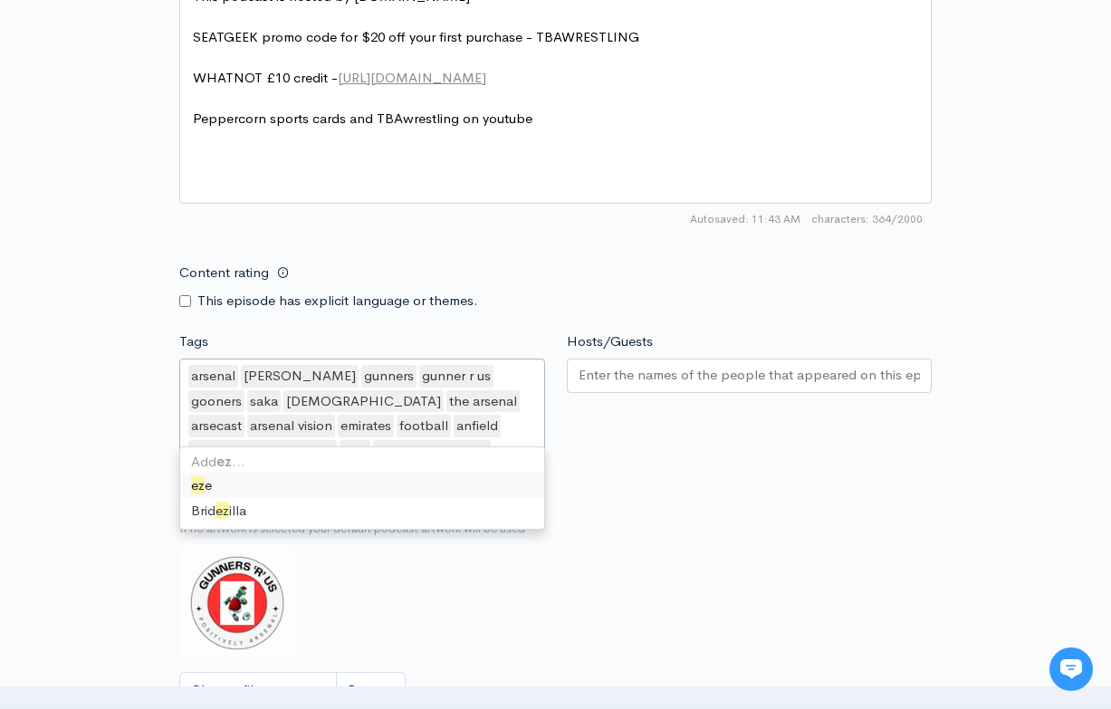
type input "eze"
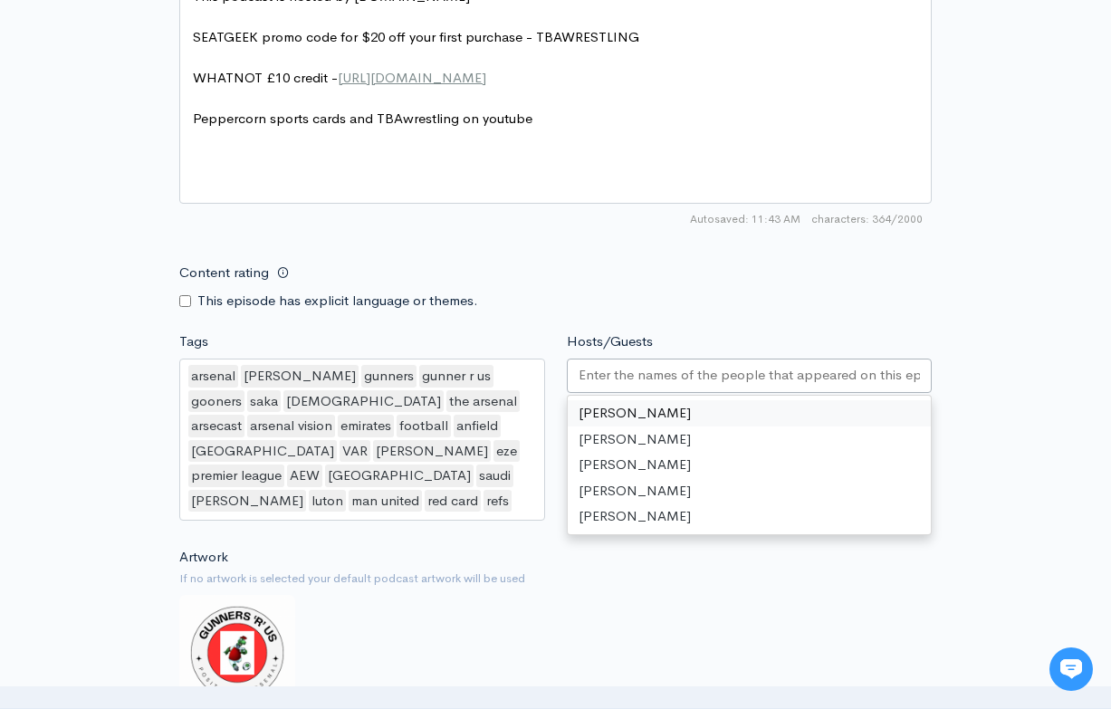
click at [611, 365] on input "Hosts/Guests" at bounding box center [749, 375] width 342 height 21
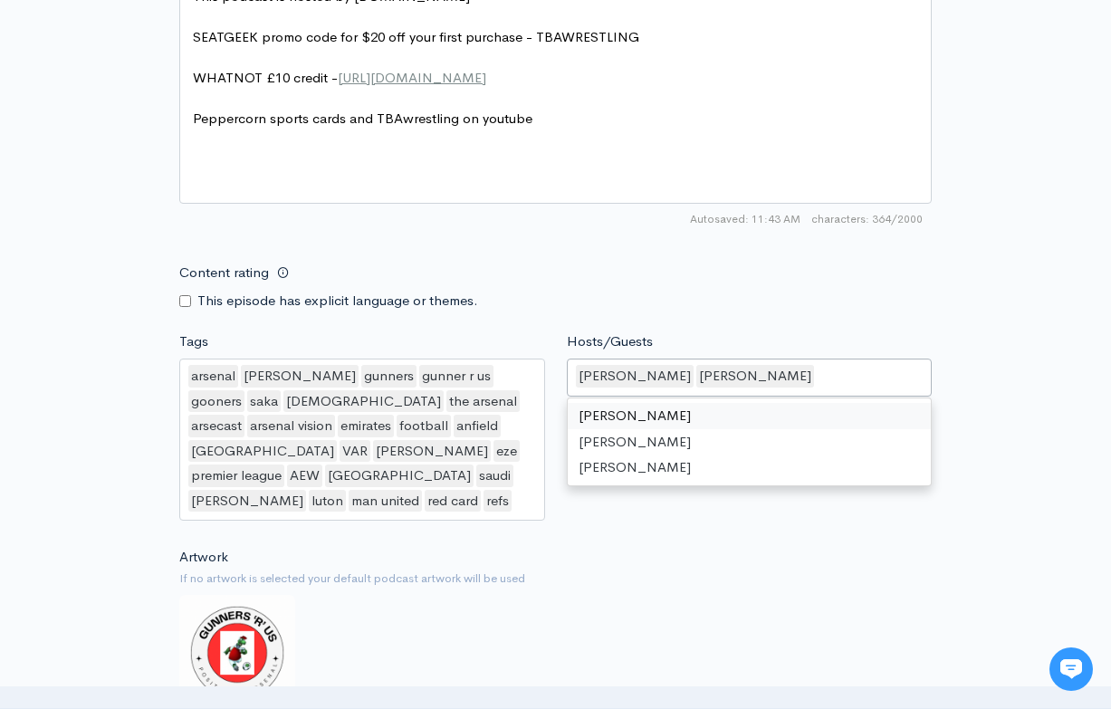
click at [721, 331] on div "Hosts/Guests [PERSON_NAME],[PERSON_NAME] [PERSON_NAME] [PERSON_NAME] [PERSON_NA…" at bounding box center [749, 429] width 387 height 196
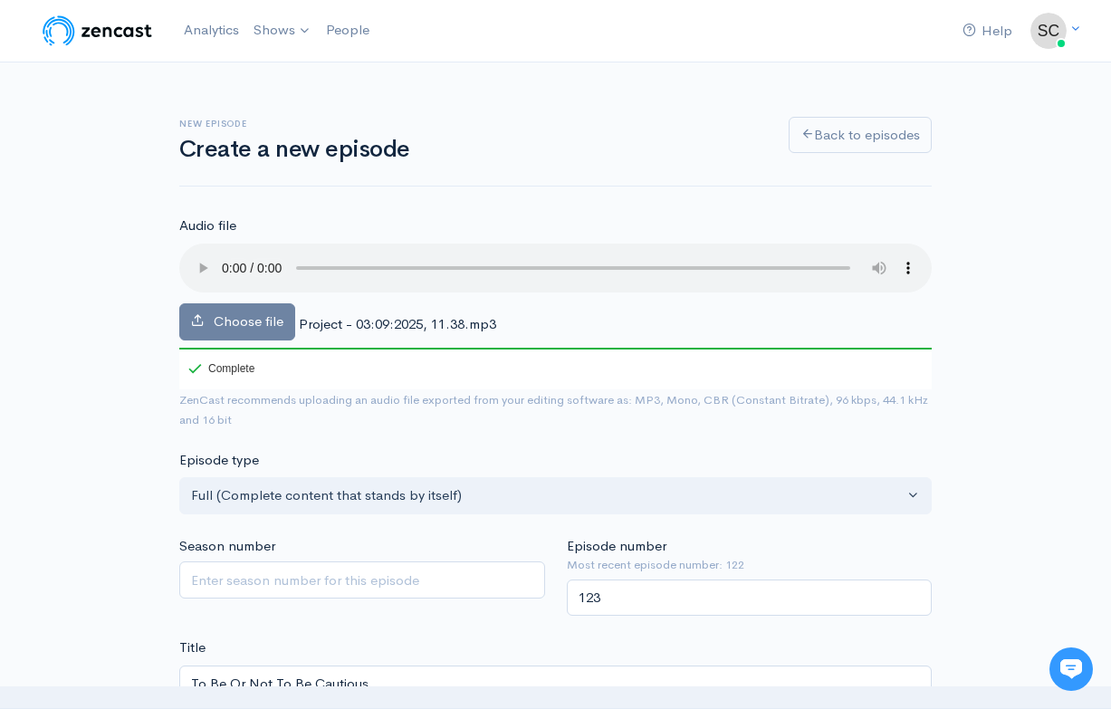
click at [226, 258] on audio at bounding box center [555, 268] width 752 height 49
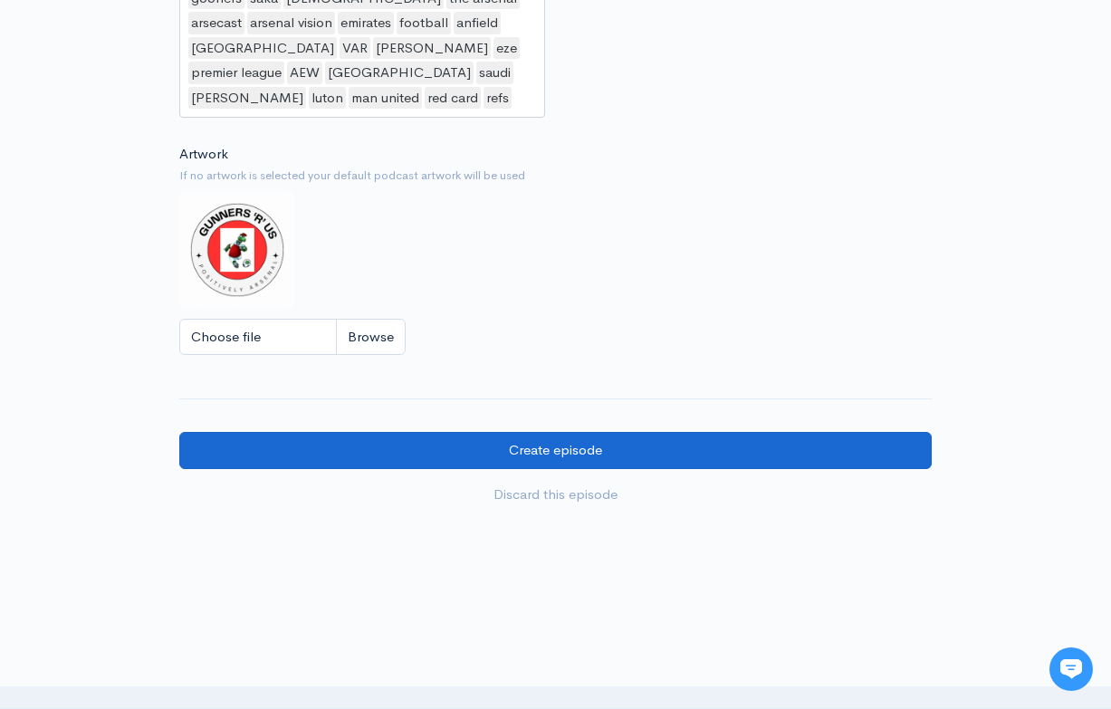
scroll to position [1646, 0]
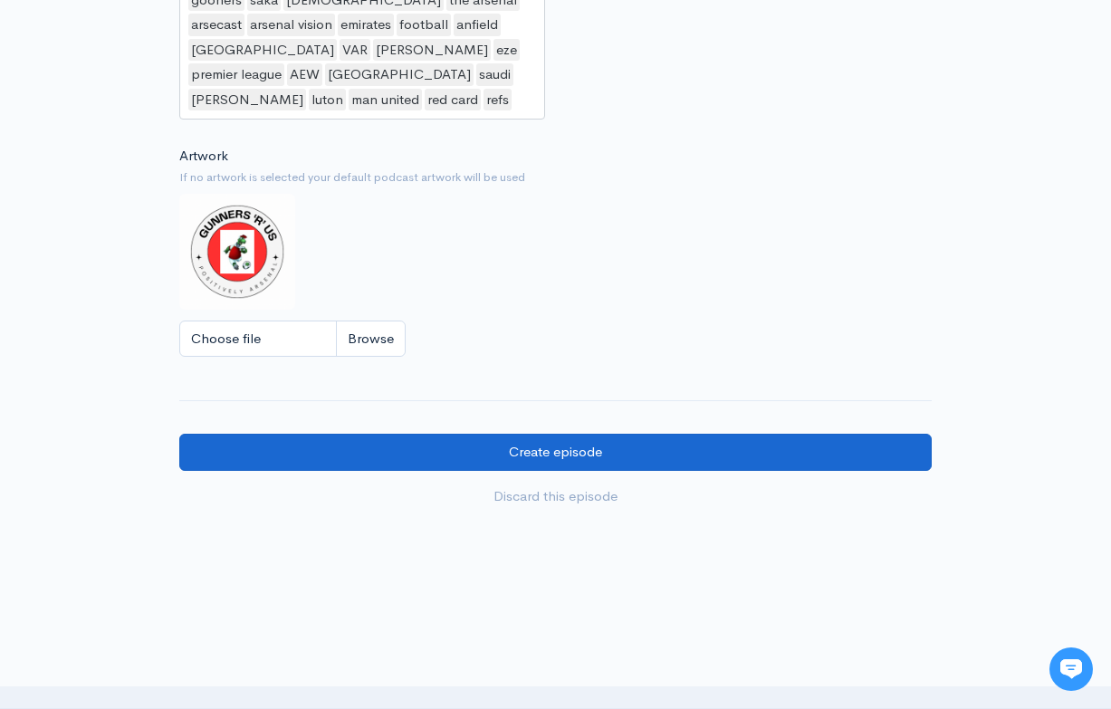
click at [472, 434] on input "Create episode" at bounding box center [555, 452] width 752 height 37
